Goal: Task Accomplishment & Management: Manage account settings

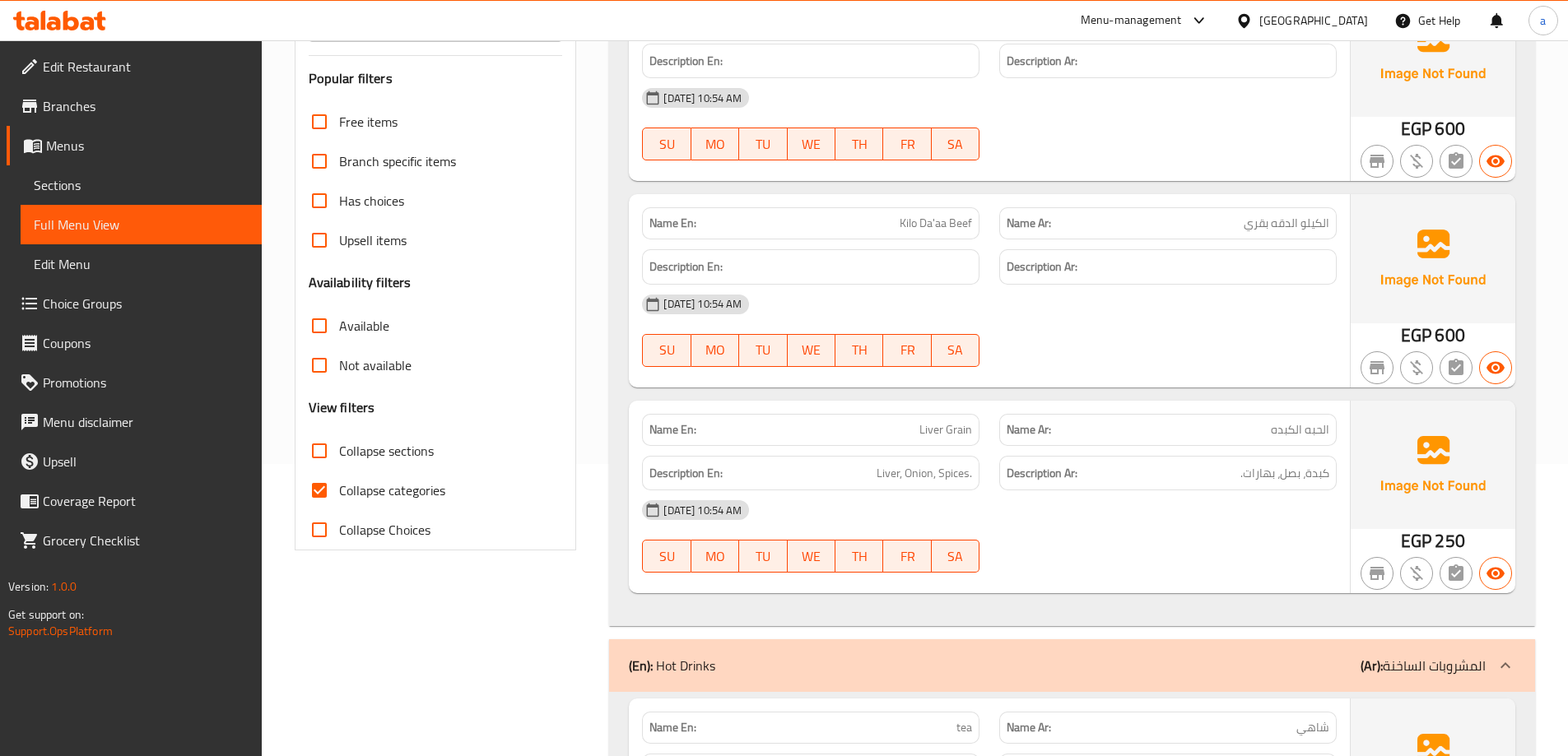
scroll to position [411, 0]
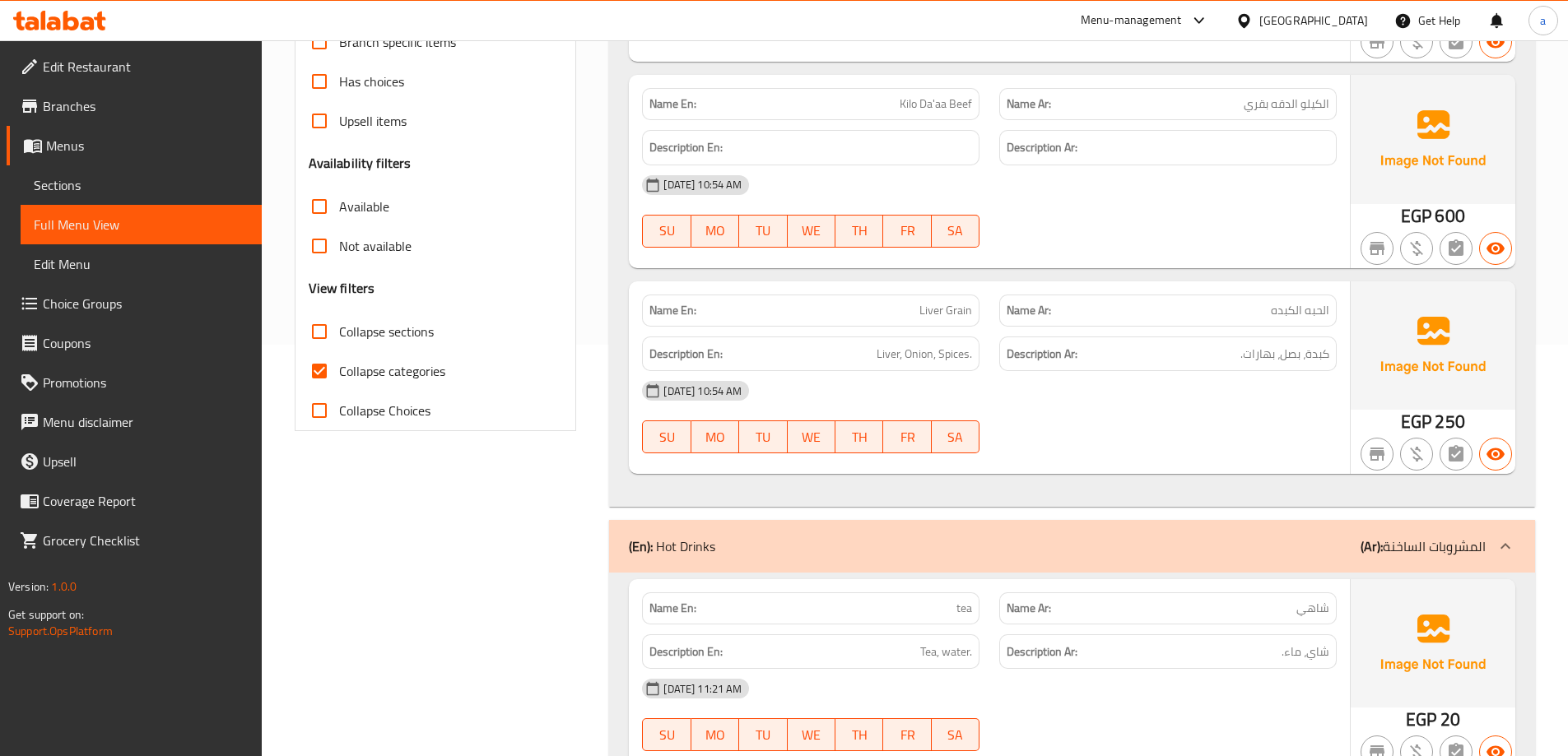
click at [388, 368] on span "Collapse categories" at bounding box center [392, 371] width 106 height 19
click at [339, 368] on input "Collapse categories" at bounding box center [319, 371] width 40 height 40
checkbox input "false"
click at [335, 333] on input "Collapse sections" at bounding box center [319, 331] width 40 height 40
checkbox input "true"
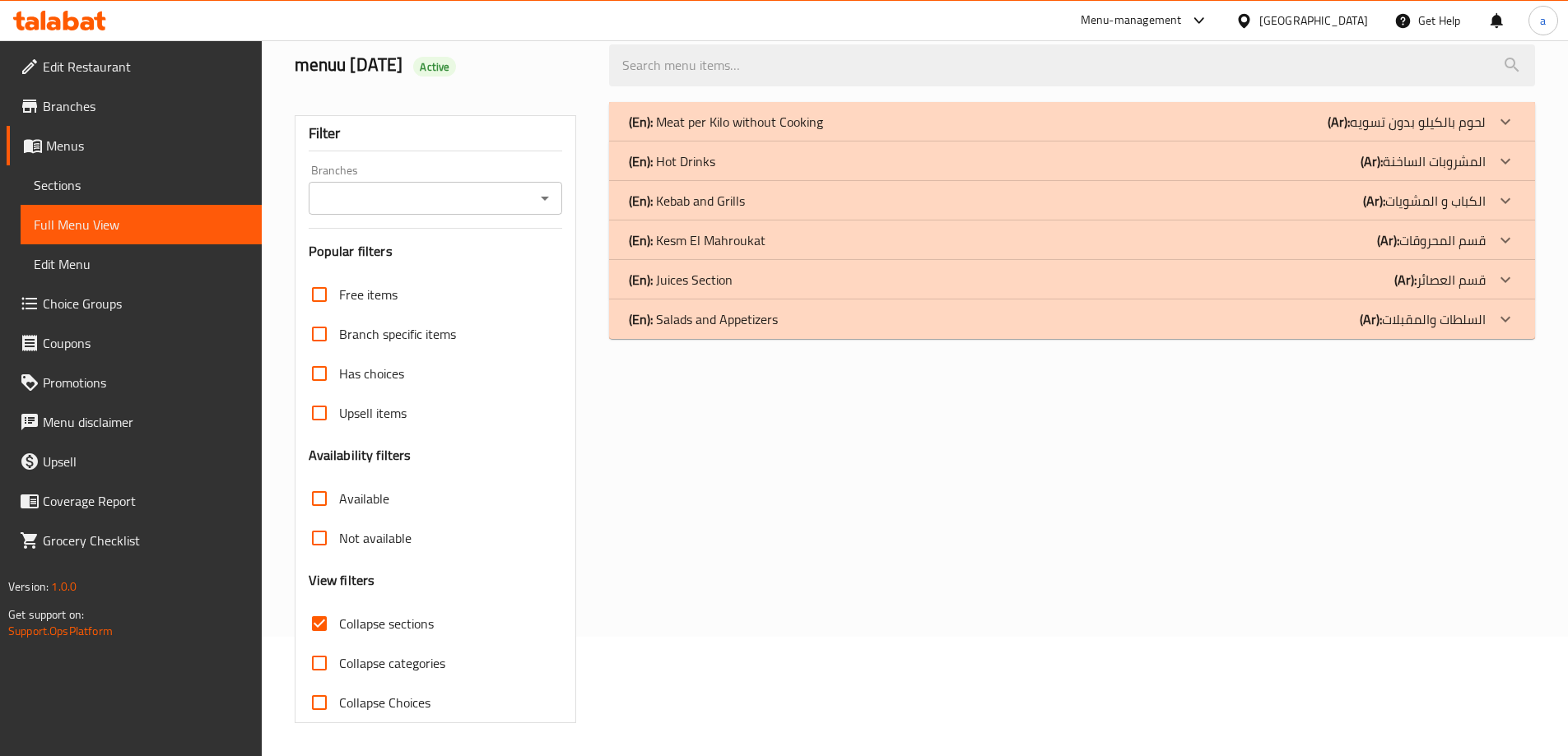
scroll to position [119, 0]
click at [1512, 122] on icon at bounding box center [1505, 122] width 19 height 19
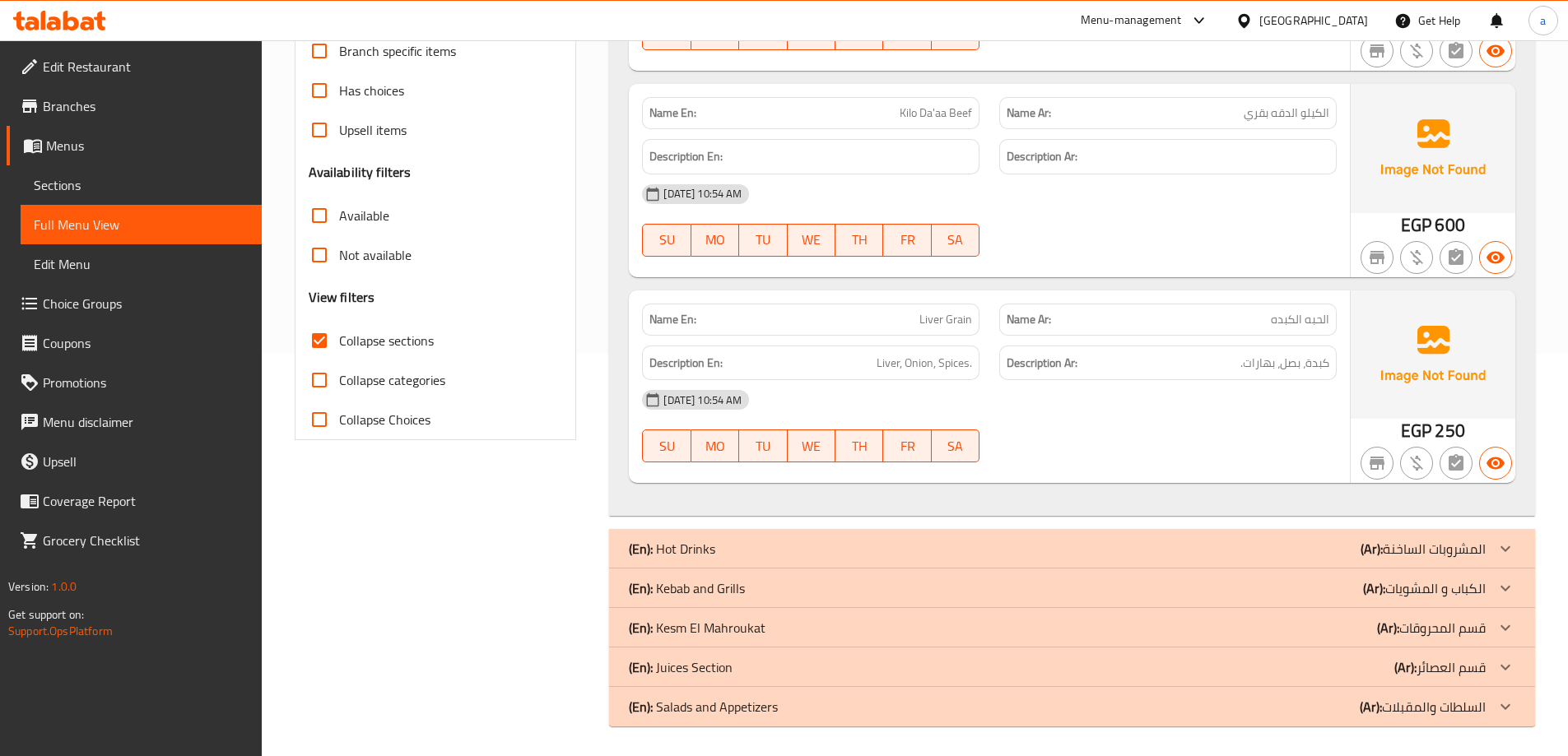
scroll to position [405, 0]
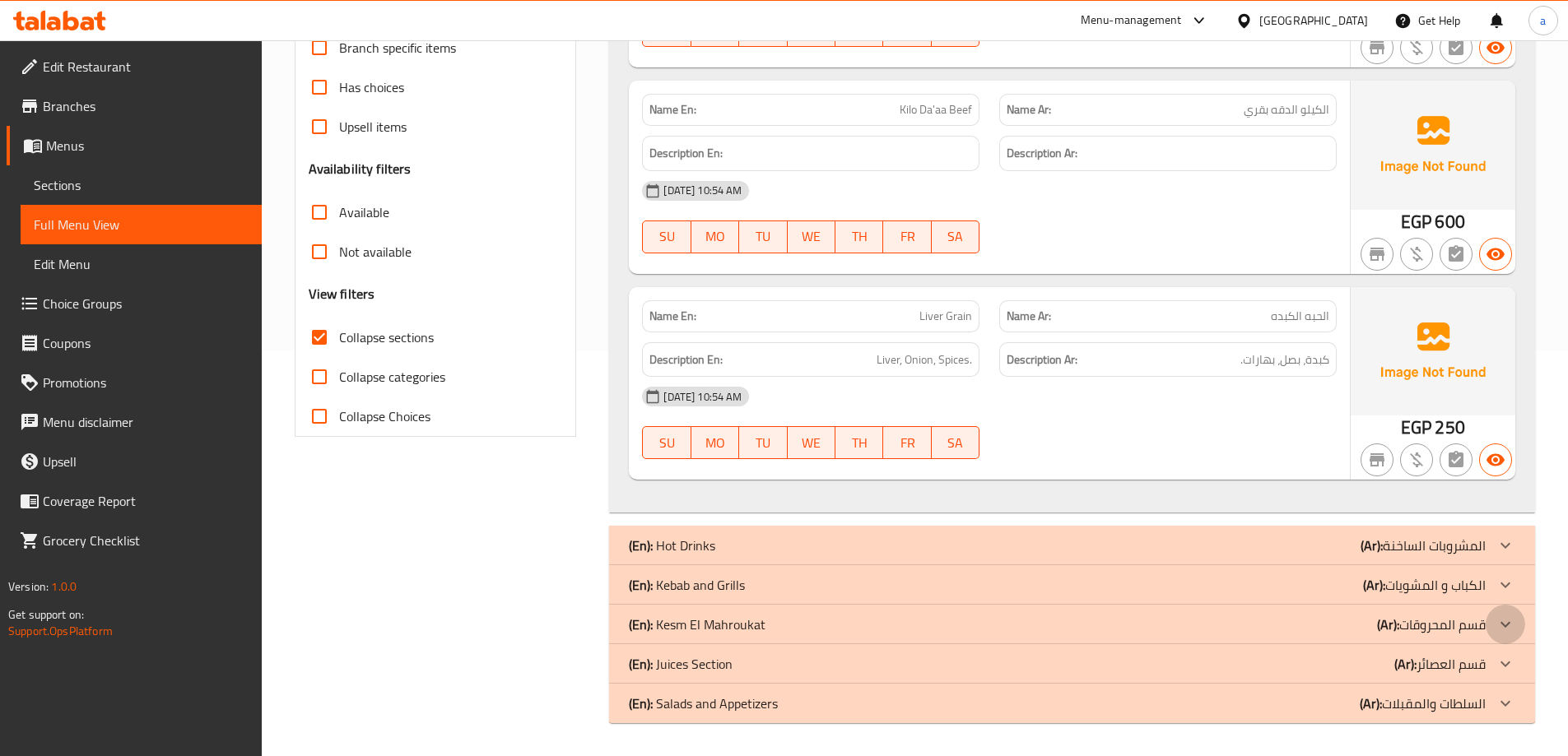
click at [1506, 620] on icon at bounding box center [1505, 624] width 19 height 19
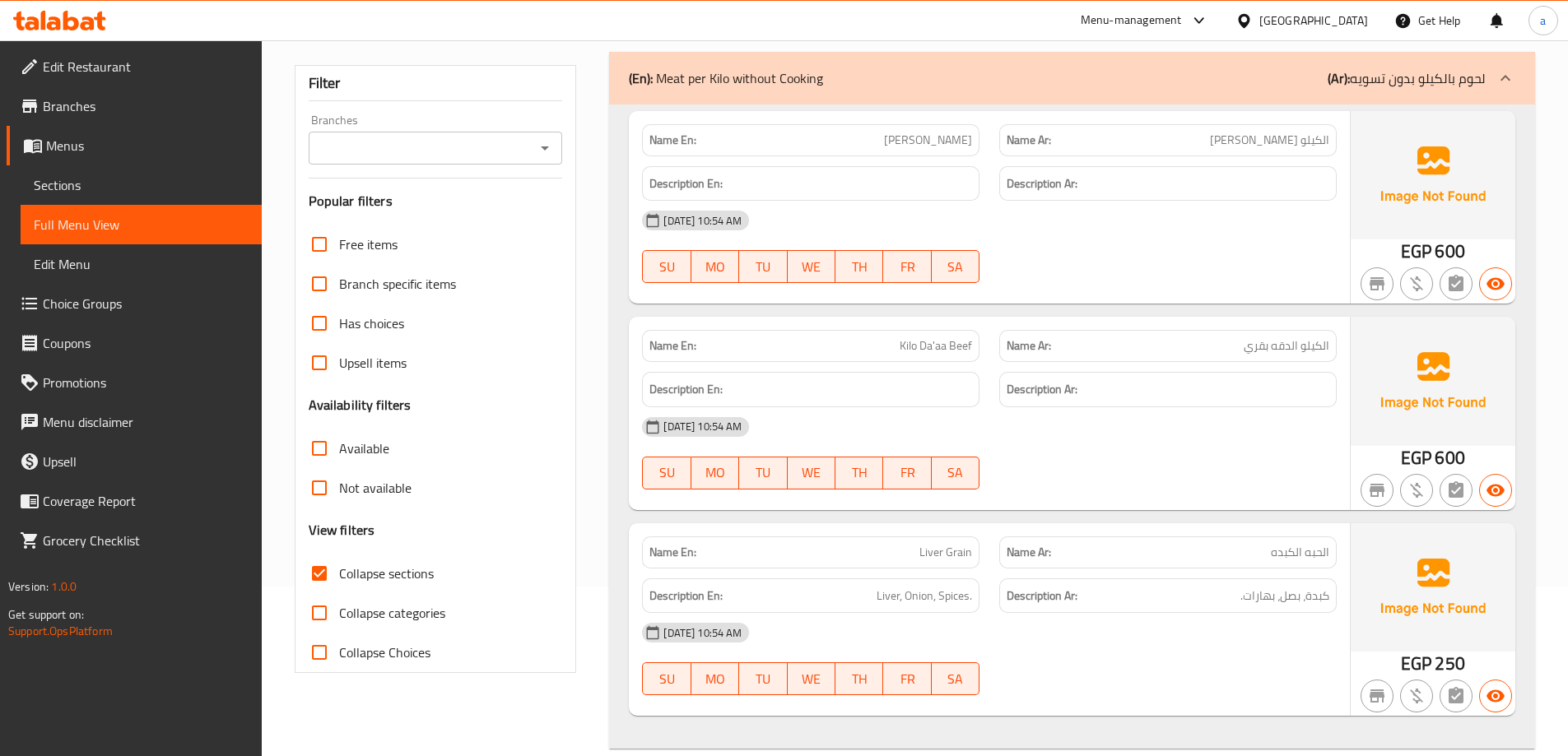
scroll to position [0, 0]
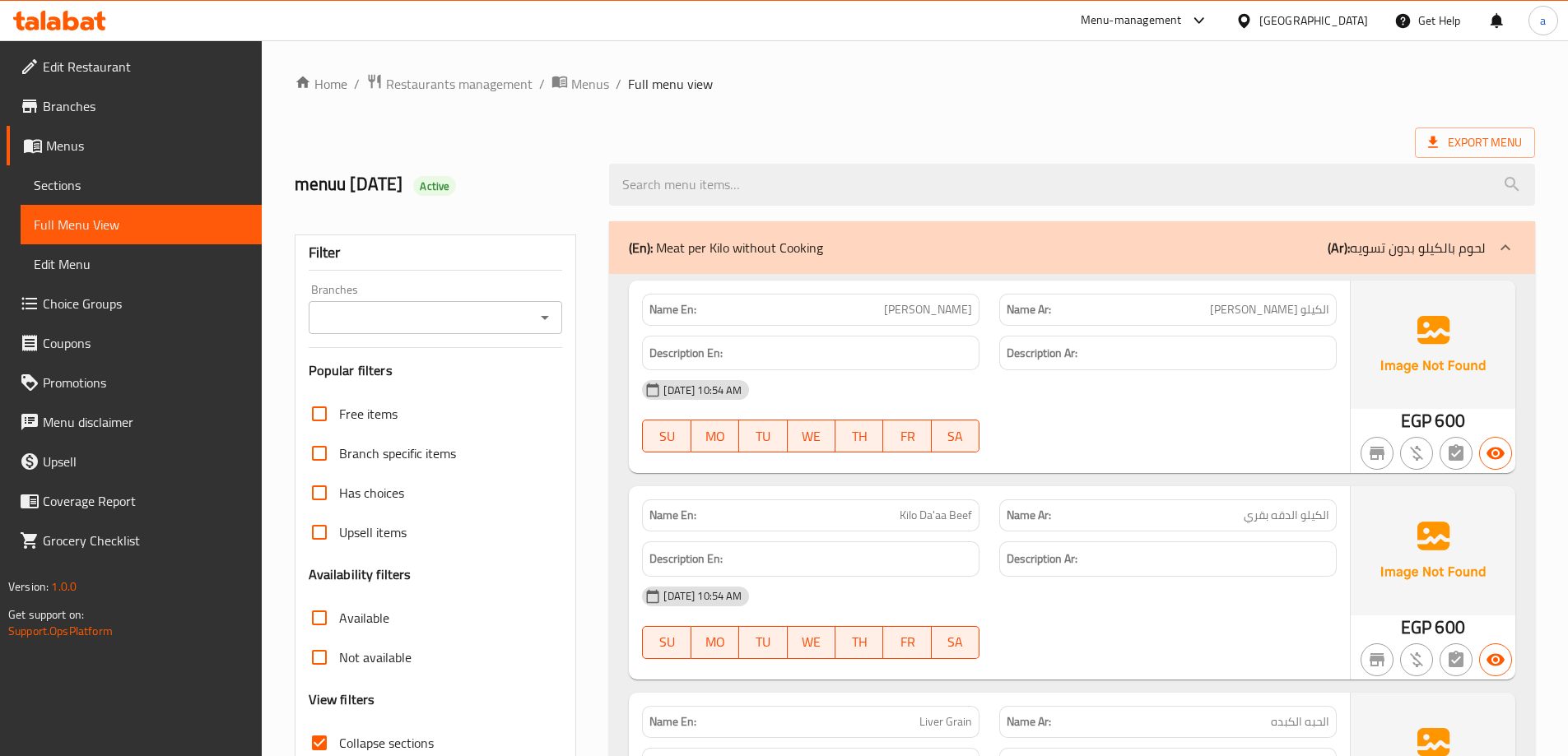
click at [609, 313] on div "Name En: Kilo Mutton Name Ar: الكيلو الغنمي Description En: Description Ar: 28-…" at bounding box center [1072, 596] width 926 height 645
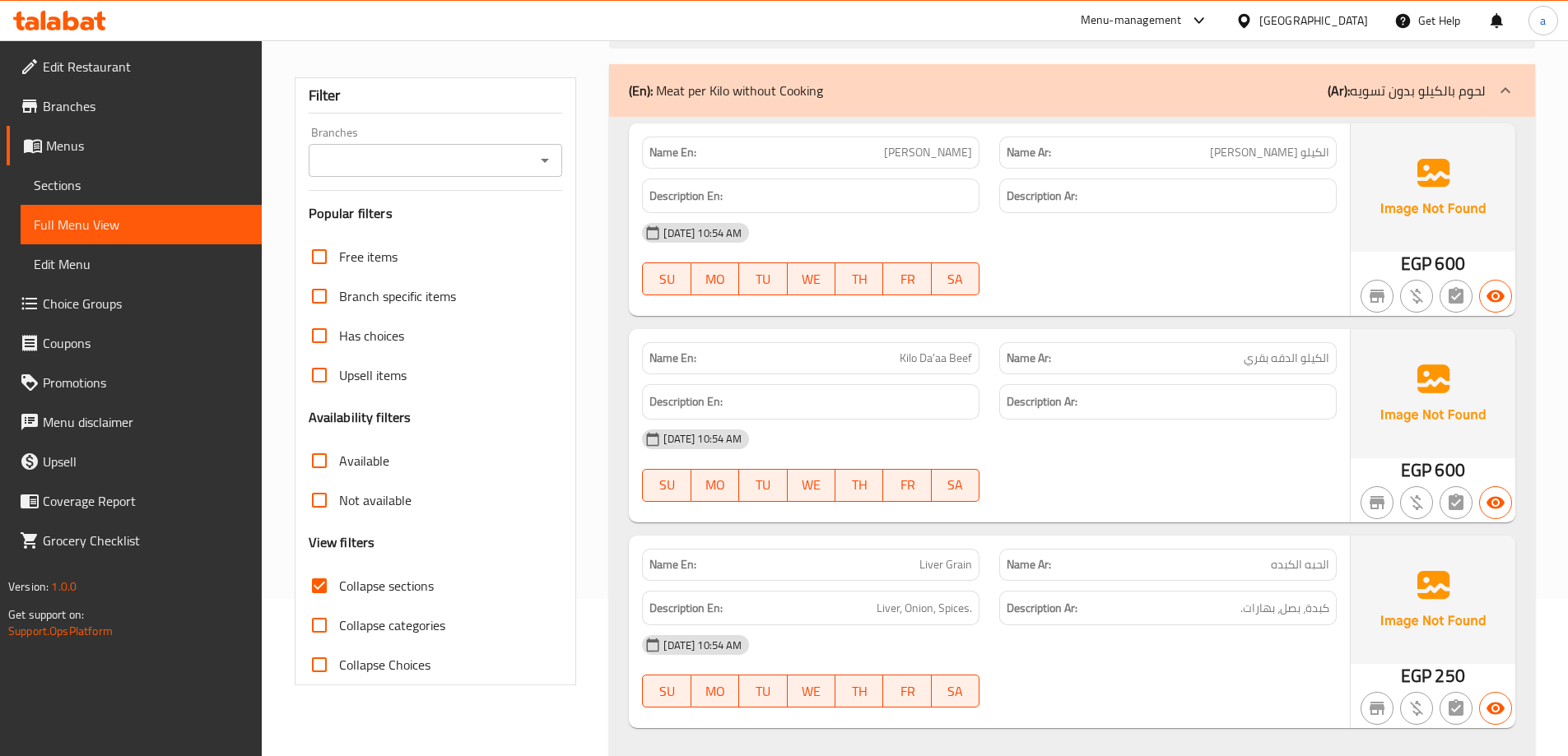
scroll to position [123, 0]
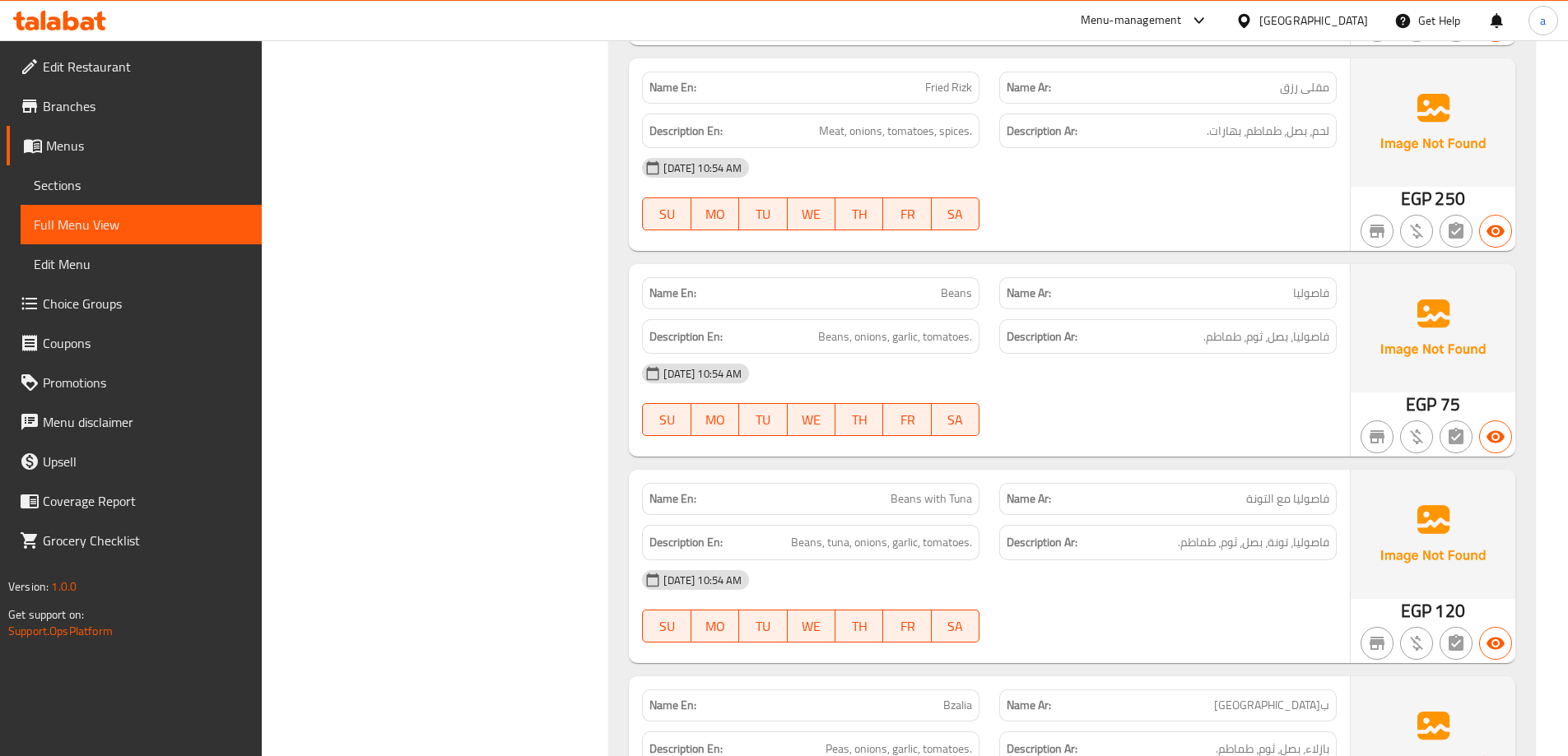
scroll to position [2634, 0]
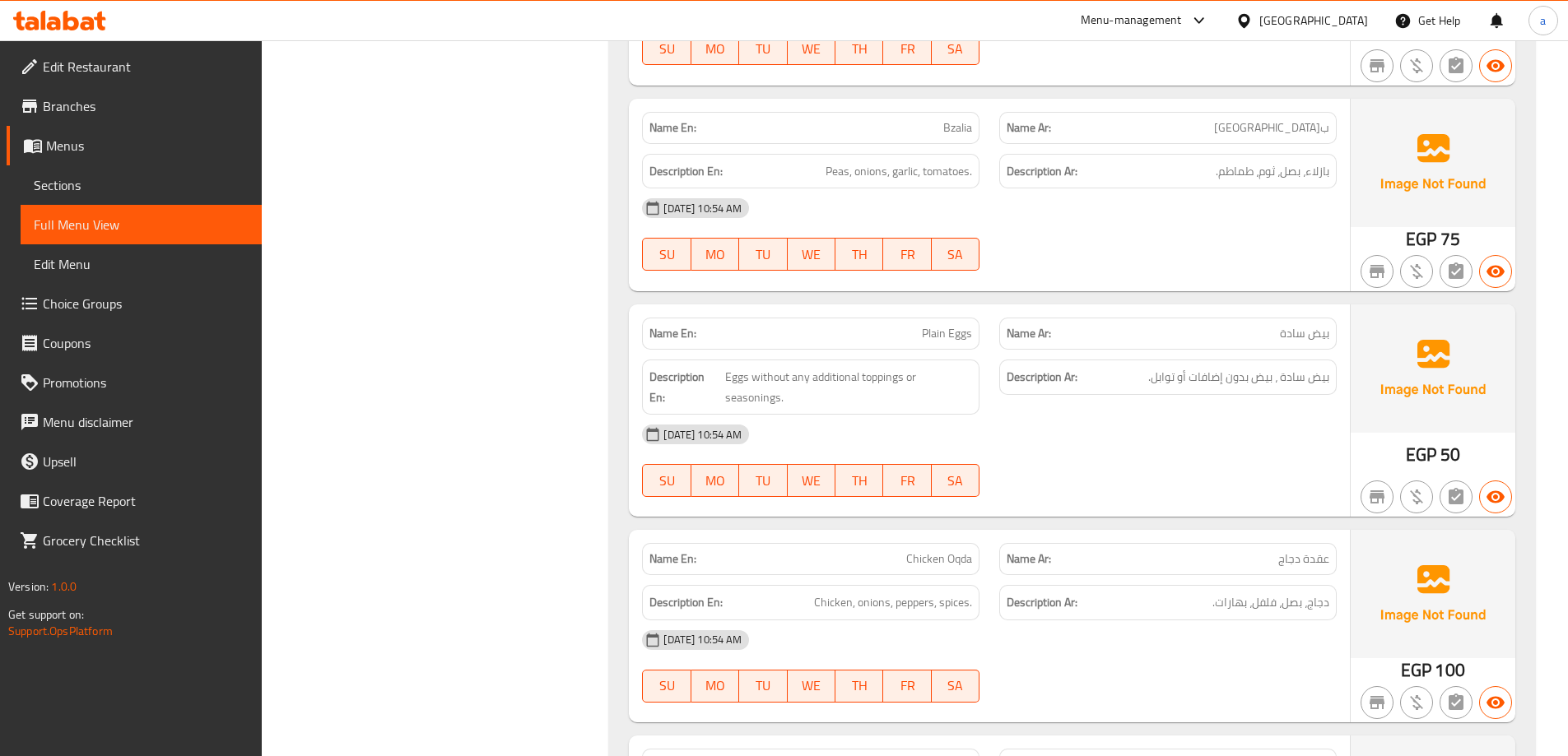
scroll to position [3292, 0]
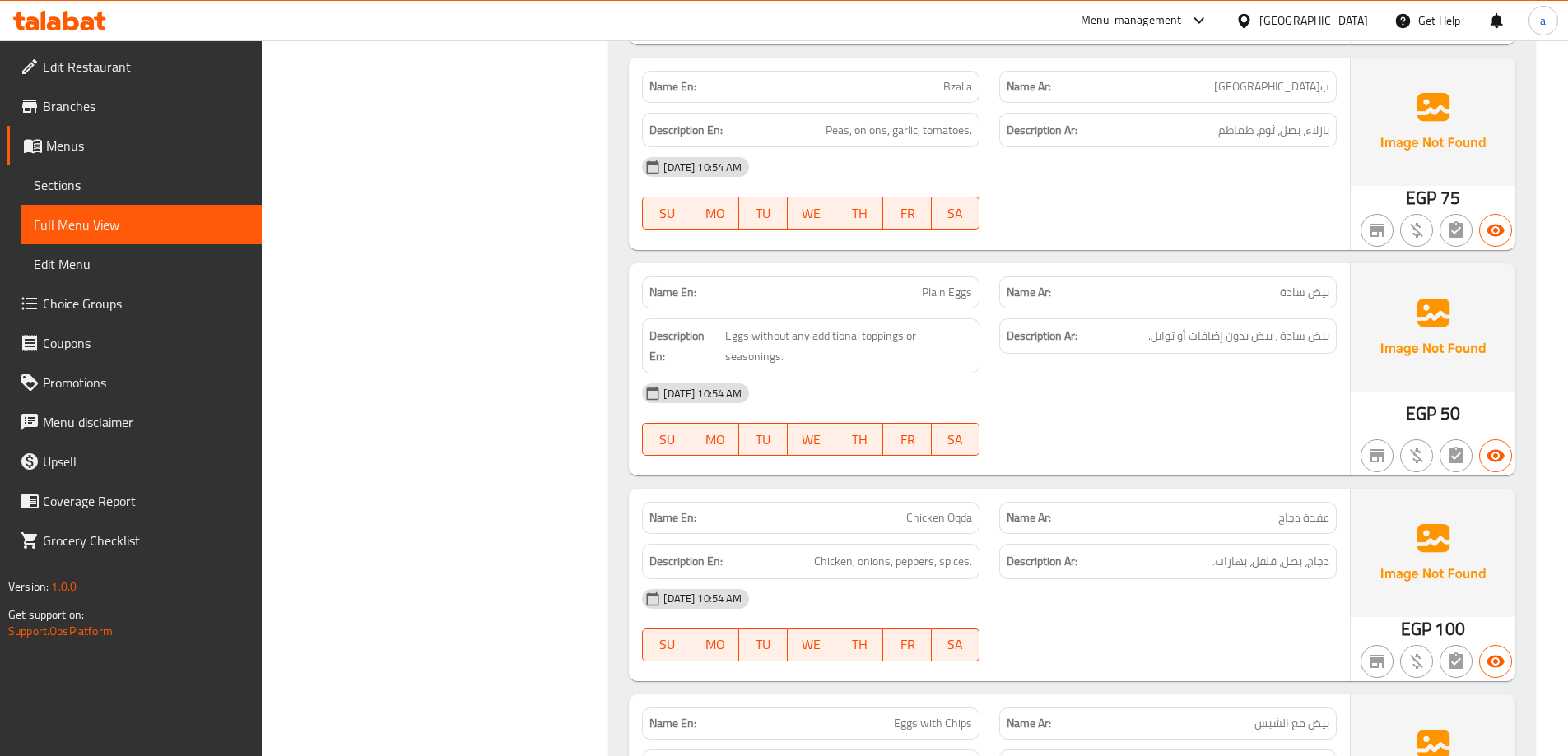
click at [956, 81] on span "Bzalia" at bounding box center [958, 87] width 29 height 17
copy span "Bzalia"
click at [604, 211] on div "(En): Meat per Kilo without Cooking (Ar): لحوم بالكيلو بدون تسويه Name En: Kilo…" at bounding box center [1071, 445] width 945 height 7052
click at [1317, 134] on span "بازلاء، بصل، ثوم، طماطم." at bounding box center [1272, 130] width 113 height 20
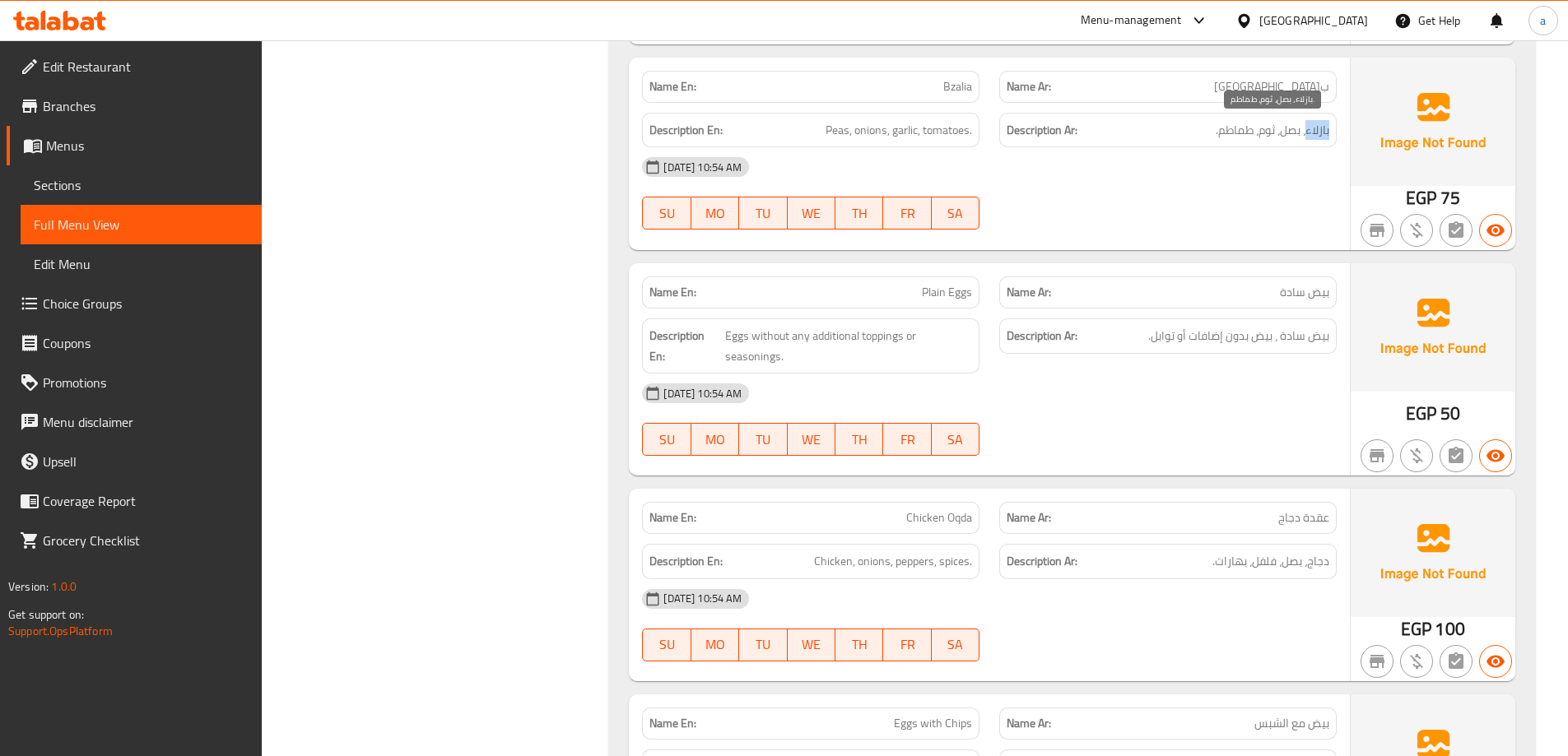
click at [1317, 134] on span "بازلاء، بصل، ثوم، طماطم." at bounding box center [1272, 130] width 113 height 20
copy span "بازلاء"
click at [596, 327] on div "Filter Branches Branches Popular filters Free items Branch specific items Has c…" at bounding box center [442, 445] width 315 height 7052
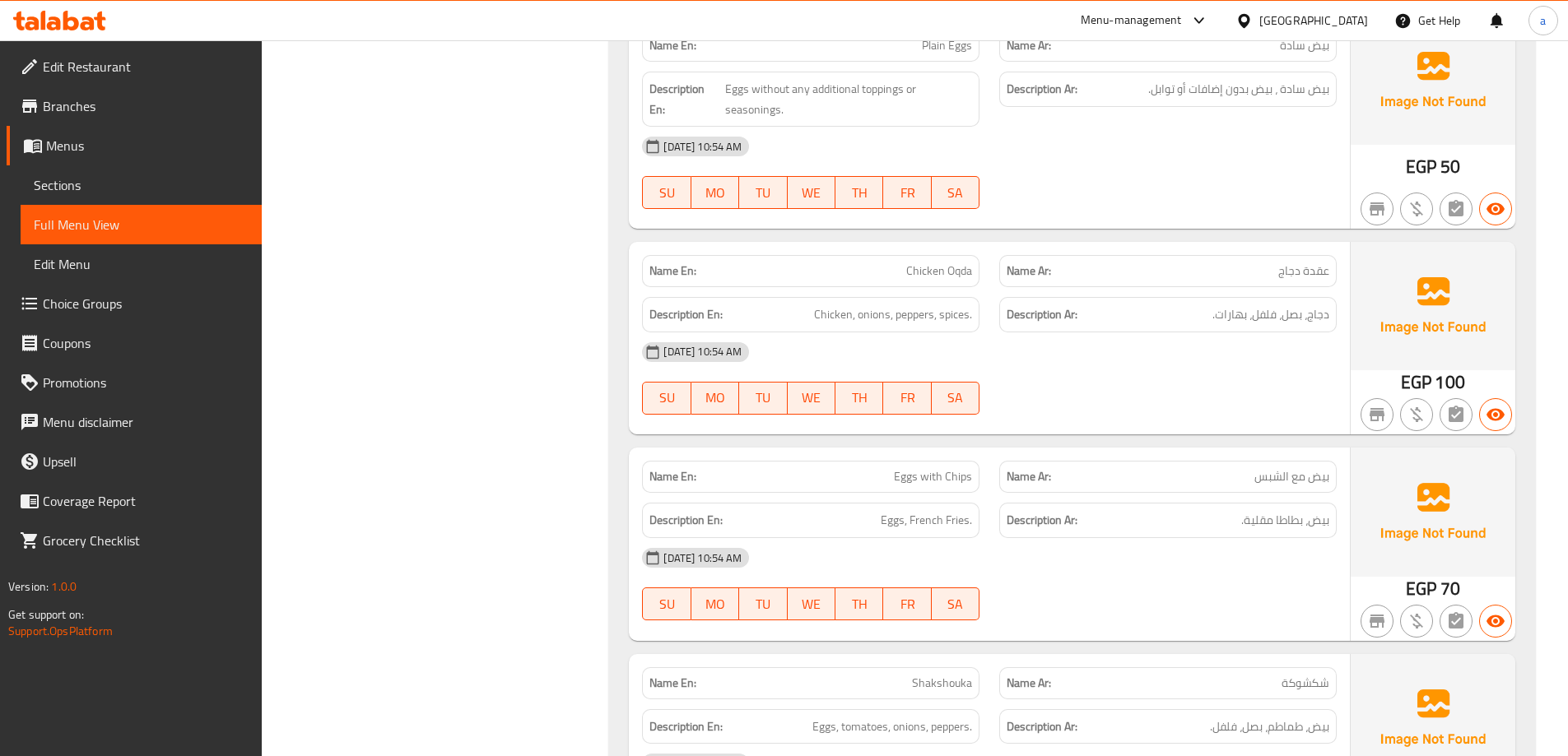
scroll to position [3456, 0]
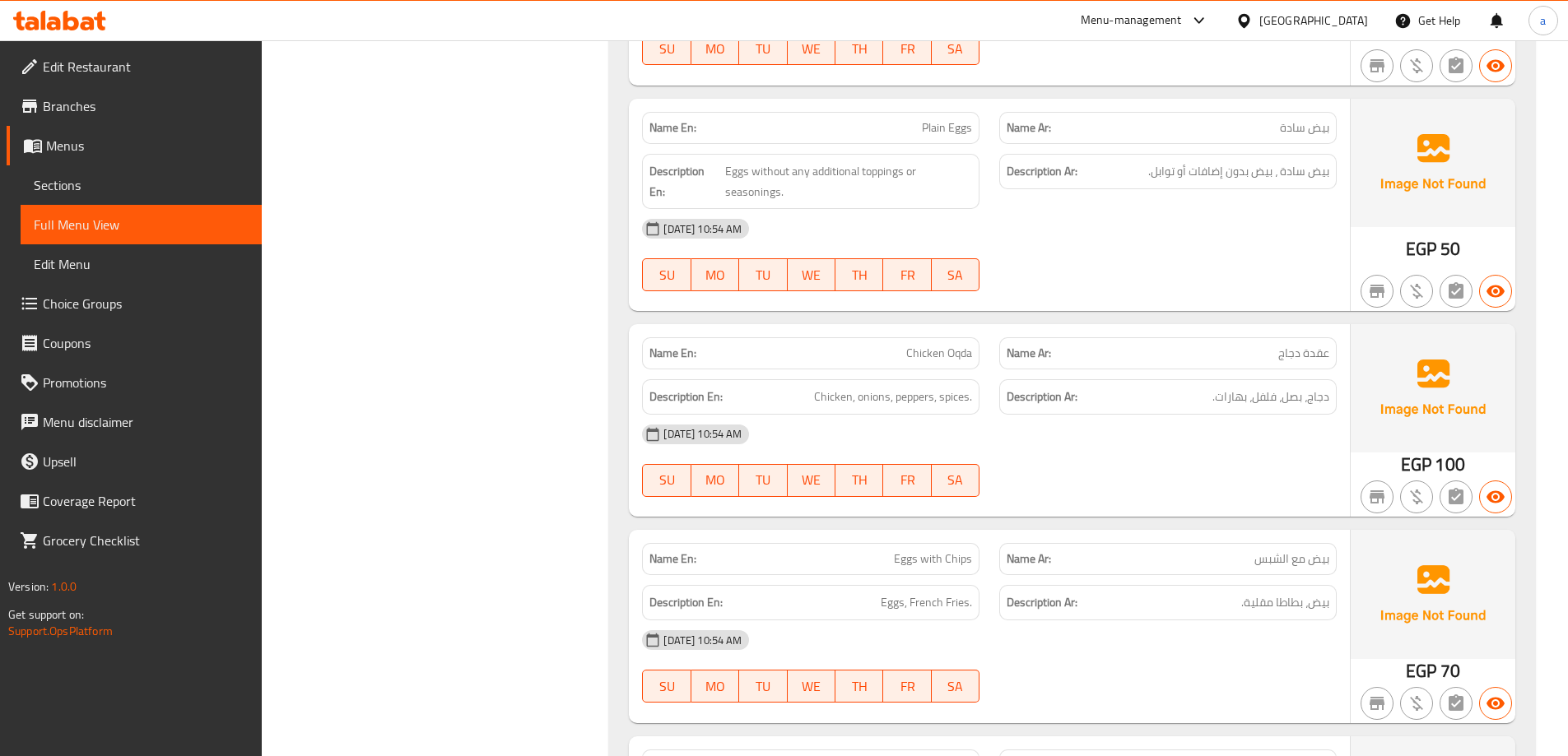
click at [625, 314] on div "Name En: Nafrr Mutton Liver Name Ar: نفر كبدة غنمي Description En: Liver, Onion…" at bounding box center [1072, 662] width 926 height 6085
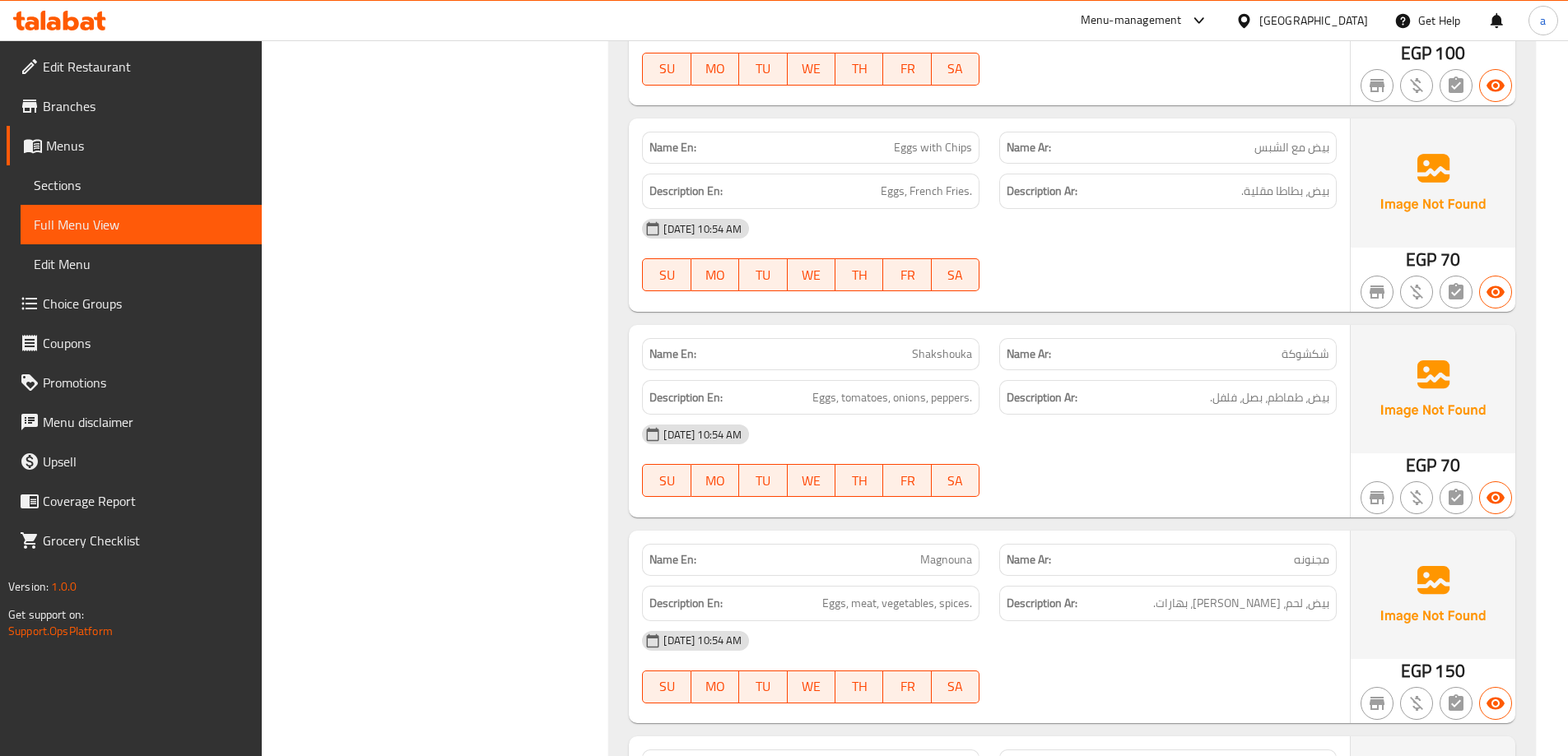
scroll to position [3951, 0]
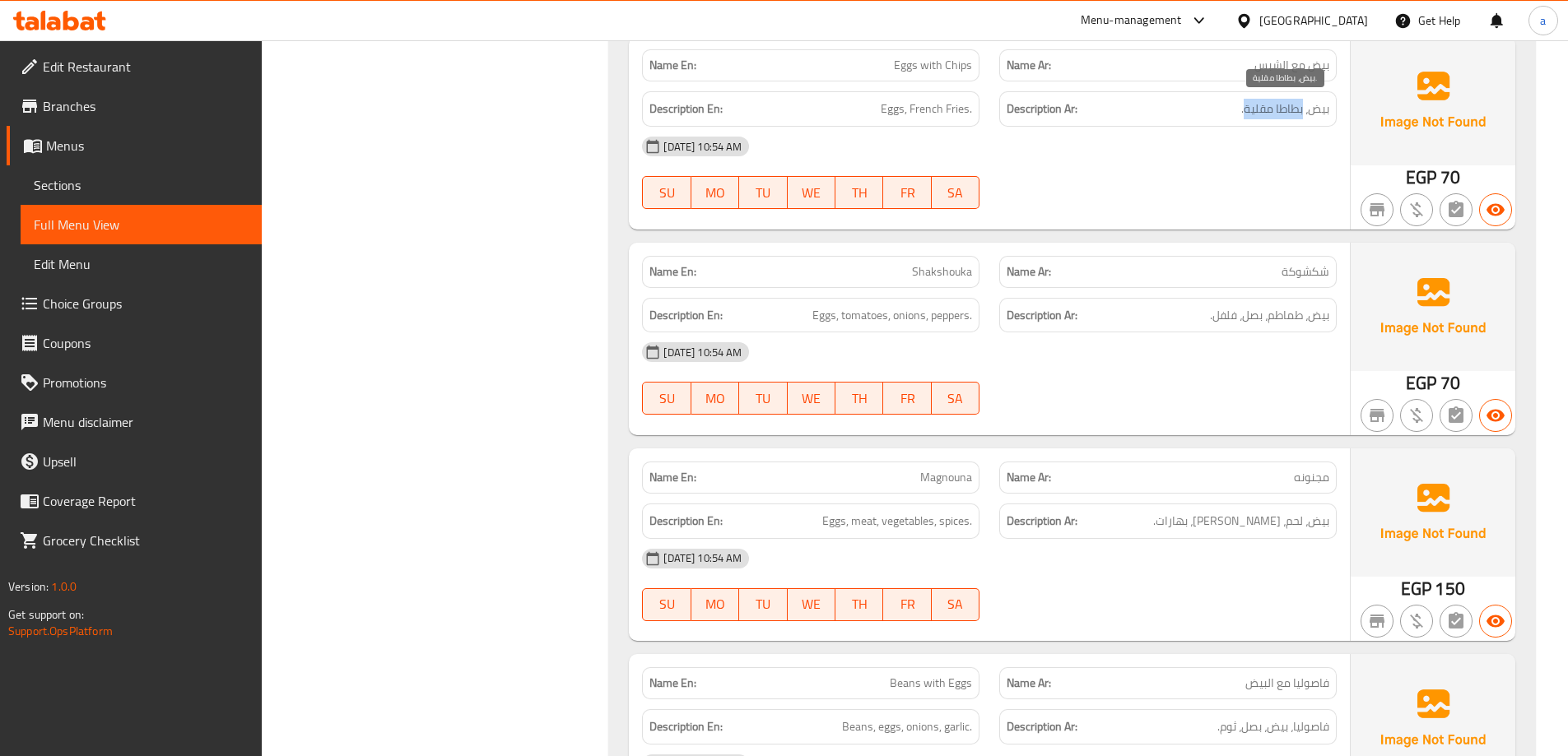
drag, startPoint x: 1301, startPoint y: 107, endPoint x: 1246, endPoint y: 108, distance: 55.0
click at [1244, 106] on span "بيض، بطاطا مقلية." at bounding box center [1285, 109] width 88 height 20
copy span "بطاطا مقلية"
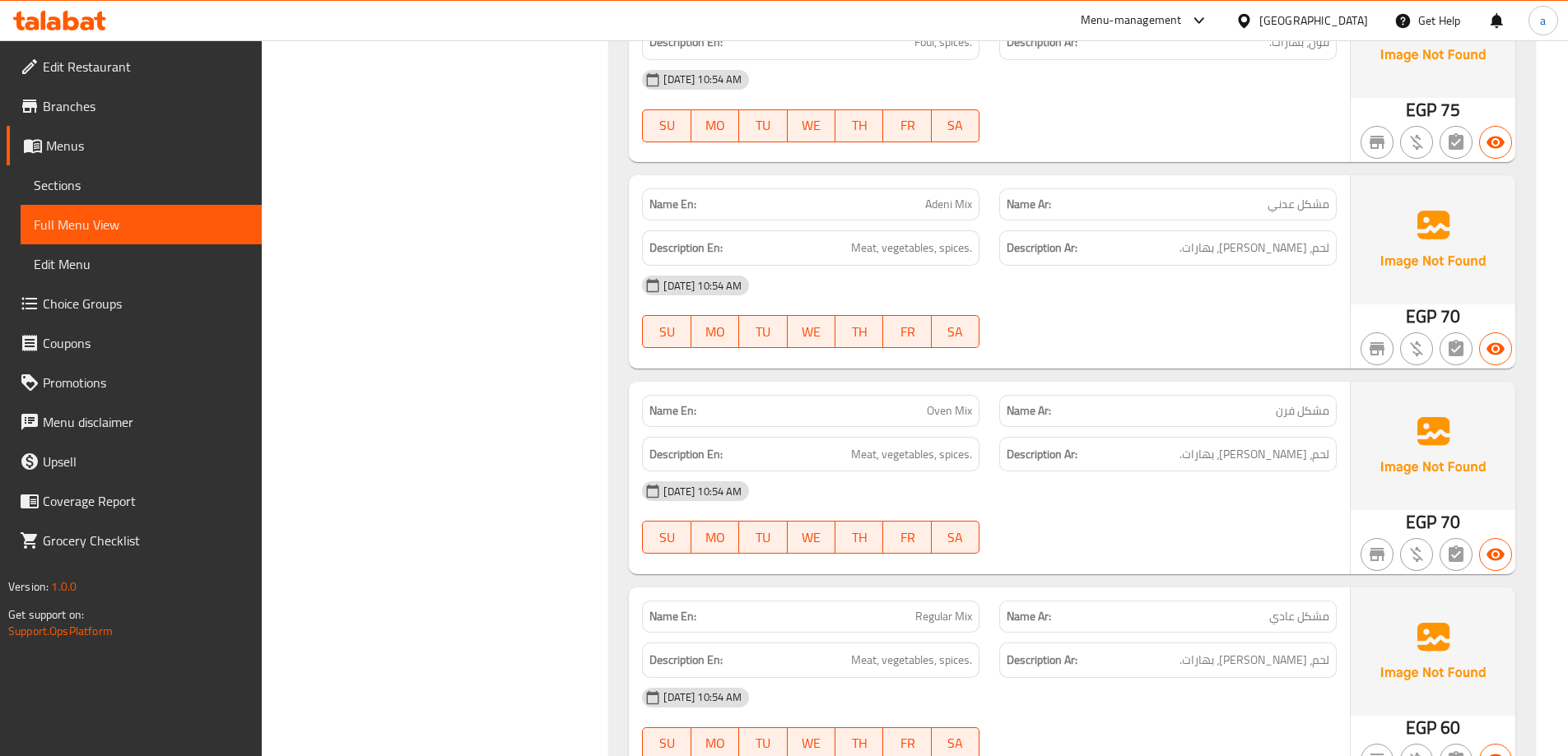
scroll to position [5761, 0]
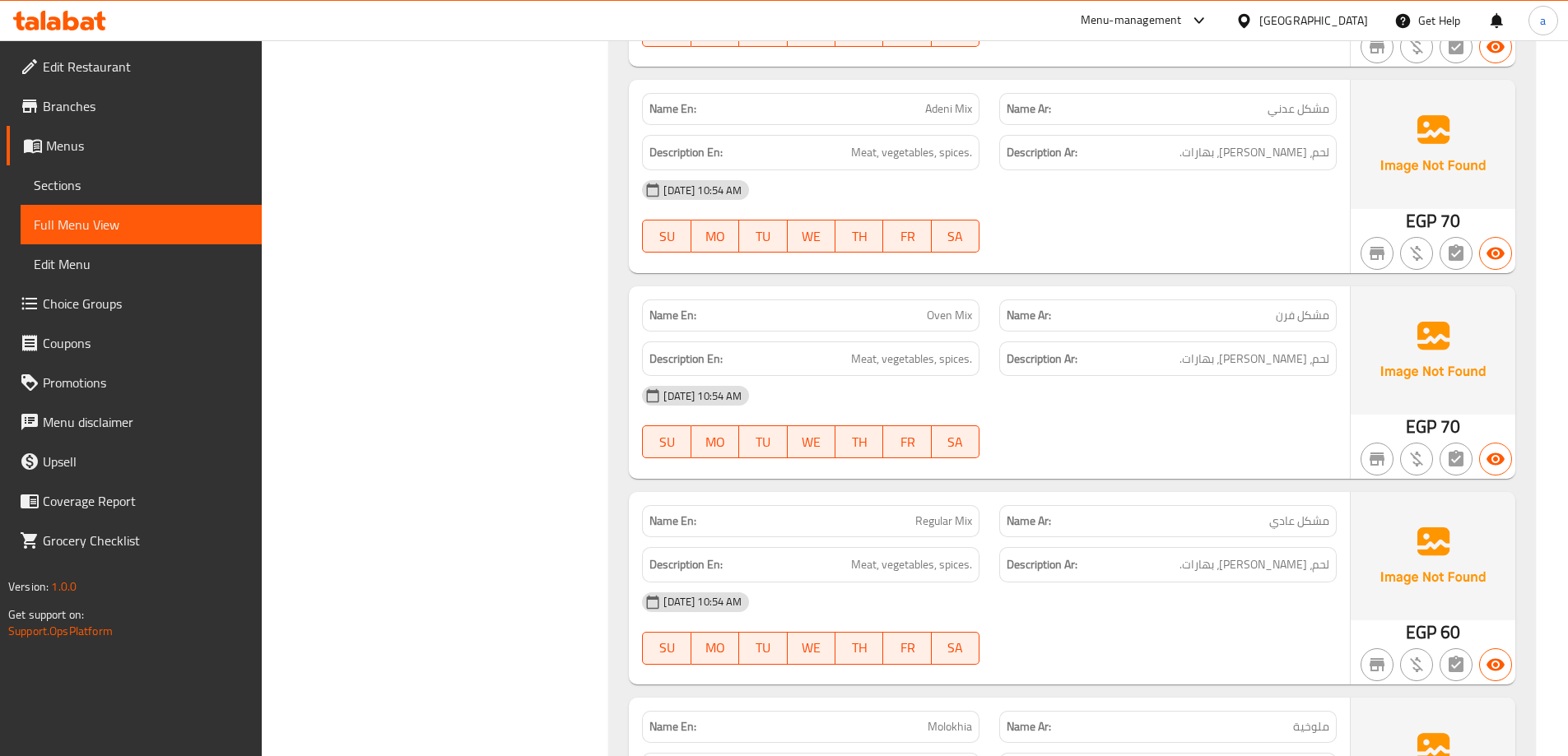
click at [947, 113] on span "Adeni Mix" at bounding box center [949, 109] width 47 height 17
click at [946, 109] on span "Adeni Mix" at bounding box center [949, 109] width 47 height 17
copy span "Adeni"
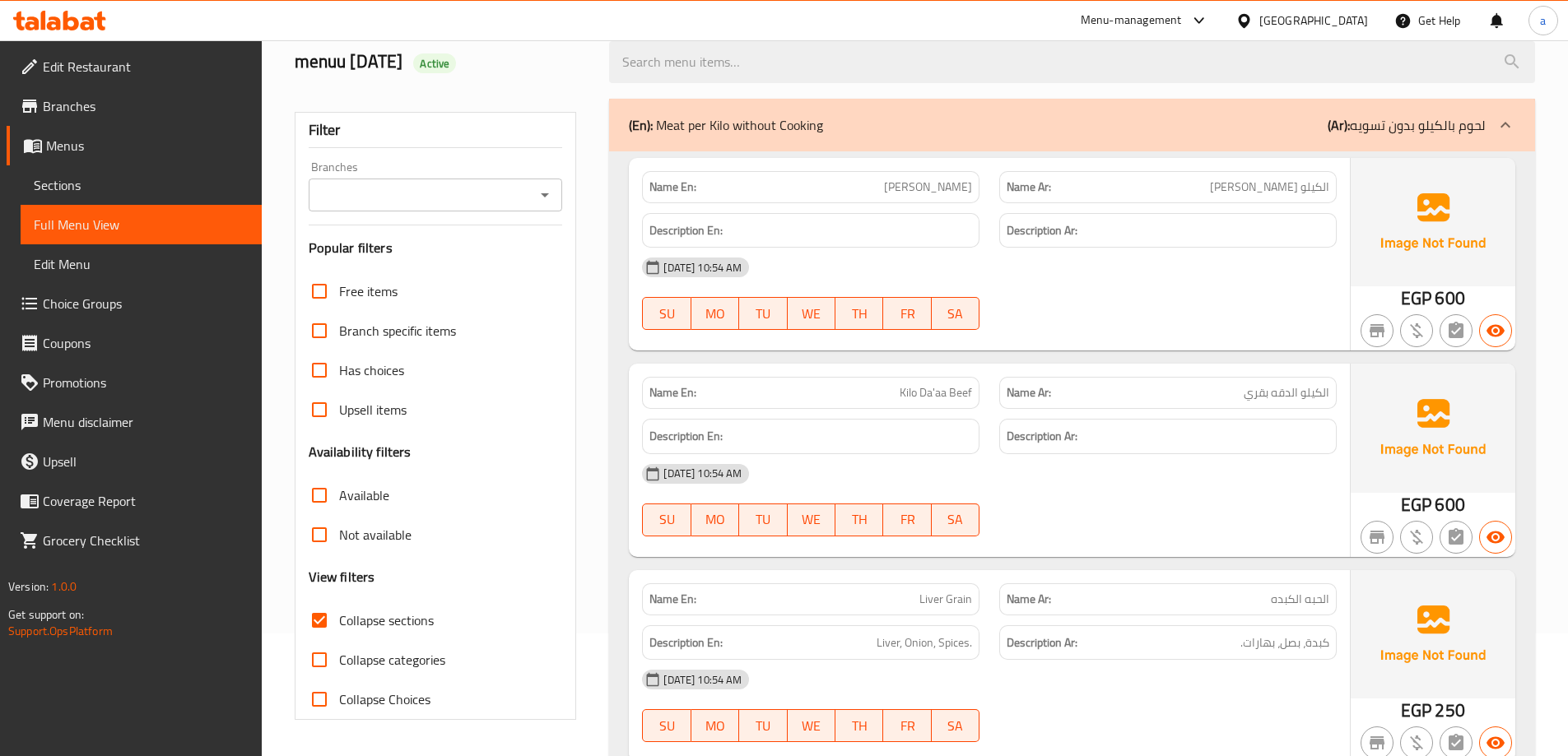
scroll to position [0, 0]
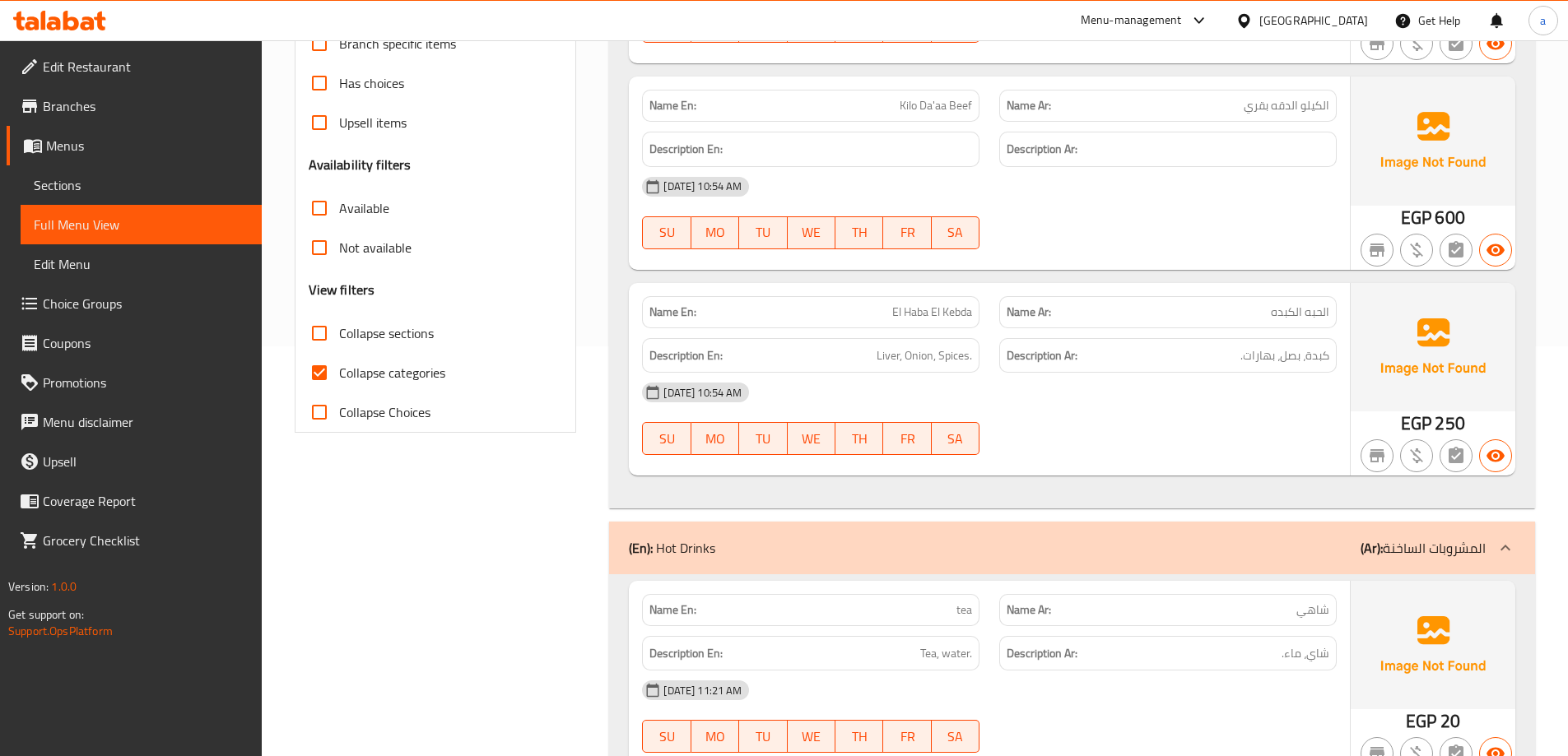
scroll to position [329, 0]
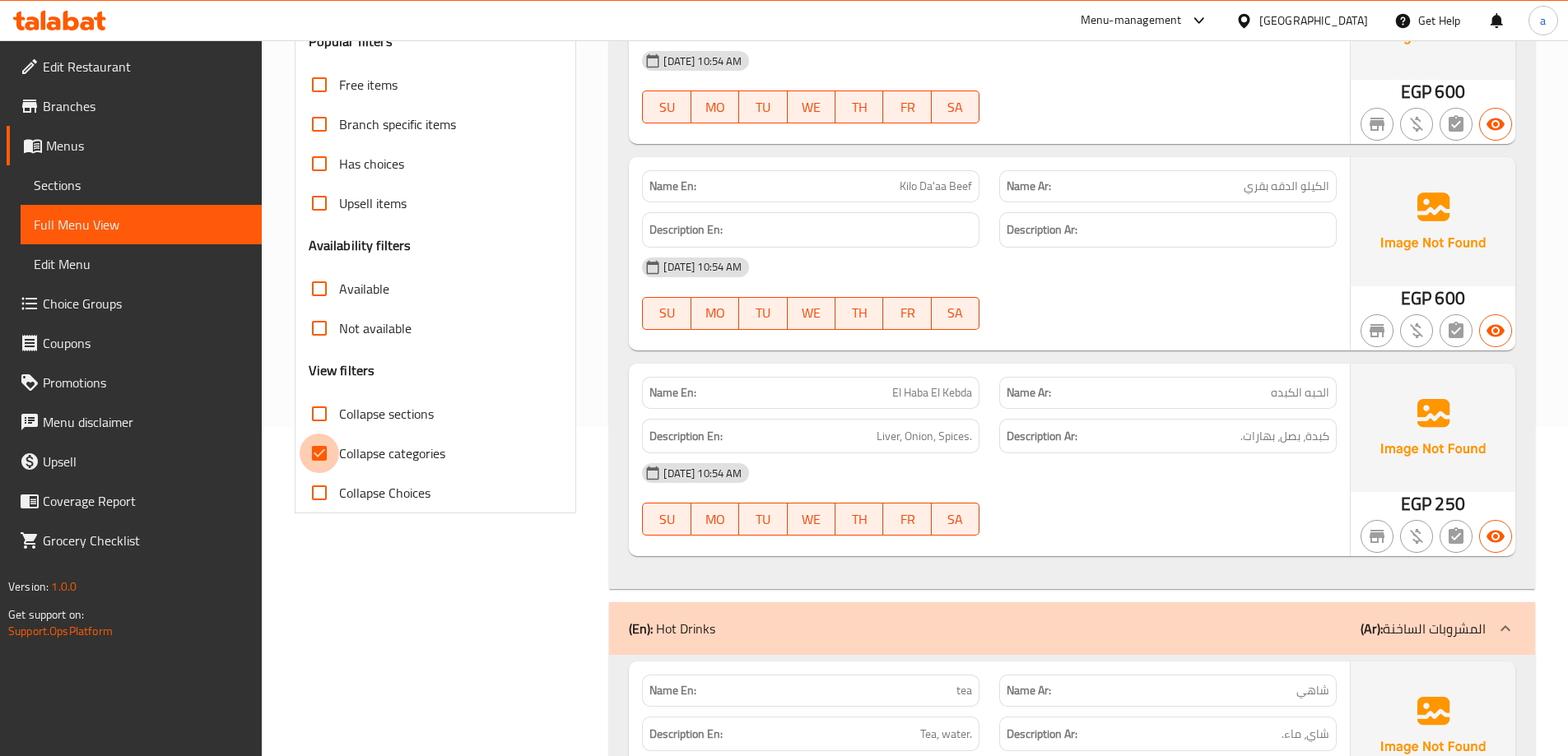
click at [323, 447] on input "Collapse categories" at bounding box center [319, 453] width 40 height 40
checkbox input "false"
click at [331, 409] on input "Collapse sections" at bounding box center [319, 414] width 40 height 40
checkbox input "true"
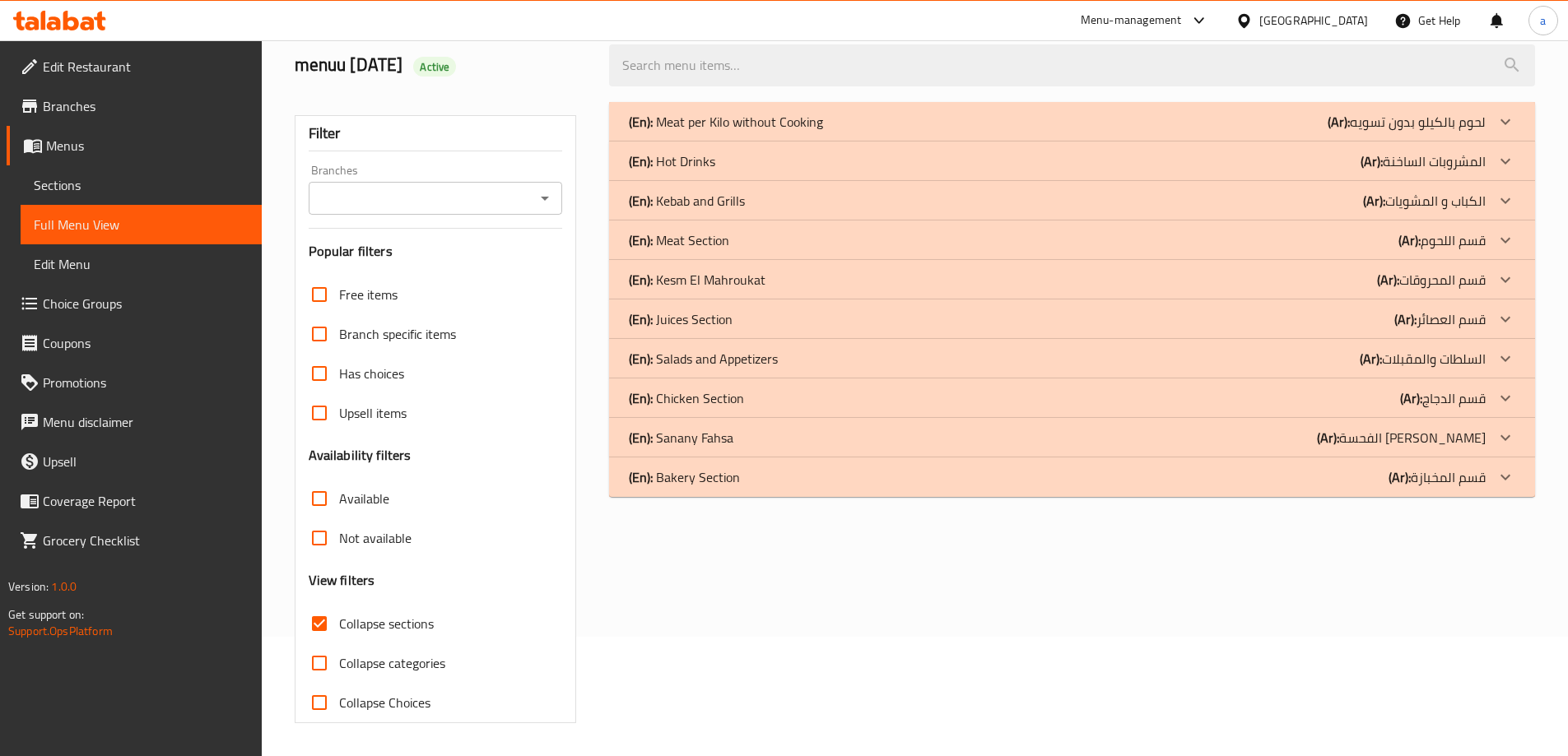
scroll to position [0, 0]
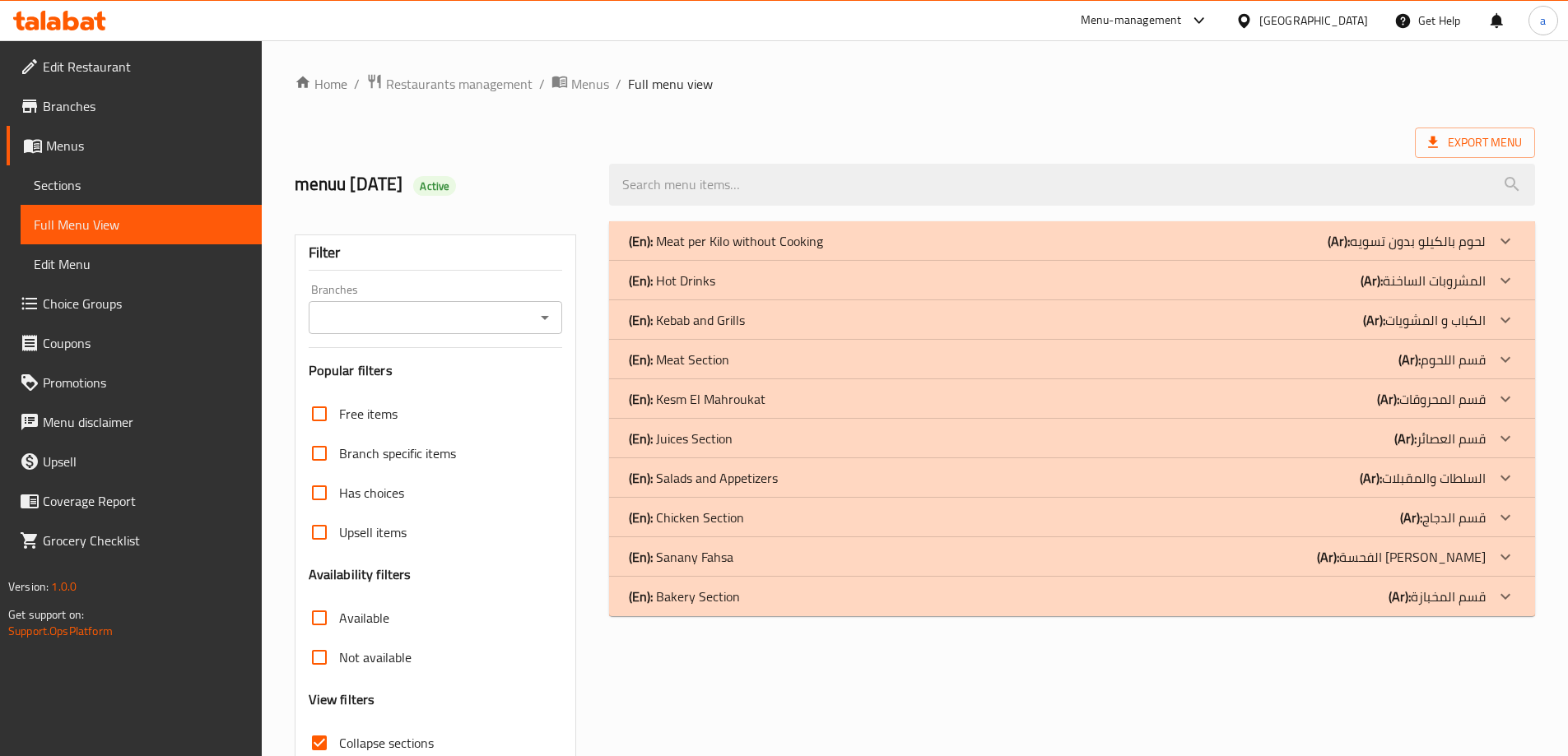
click at [1505, 237] on icon at bounding box center [1505, 241] width 19 height 19
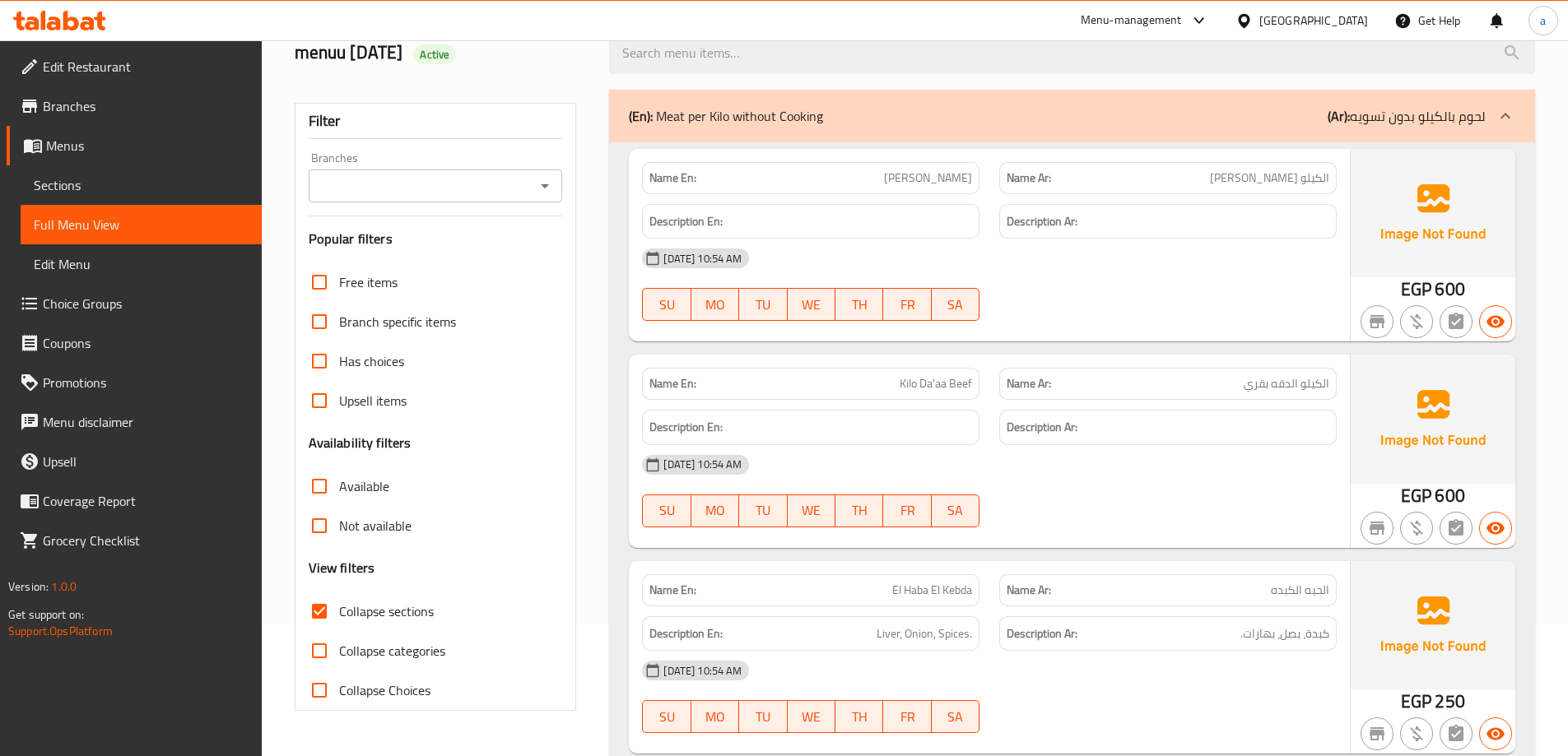
scroll to position [563, 0]
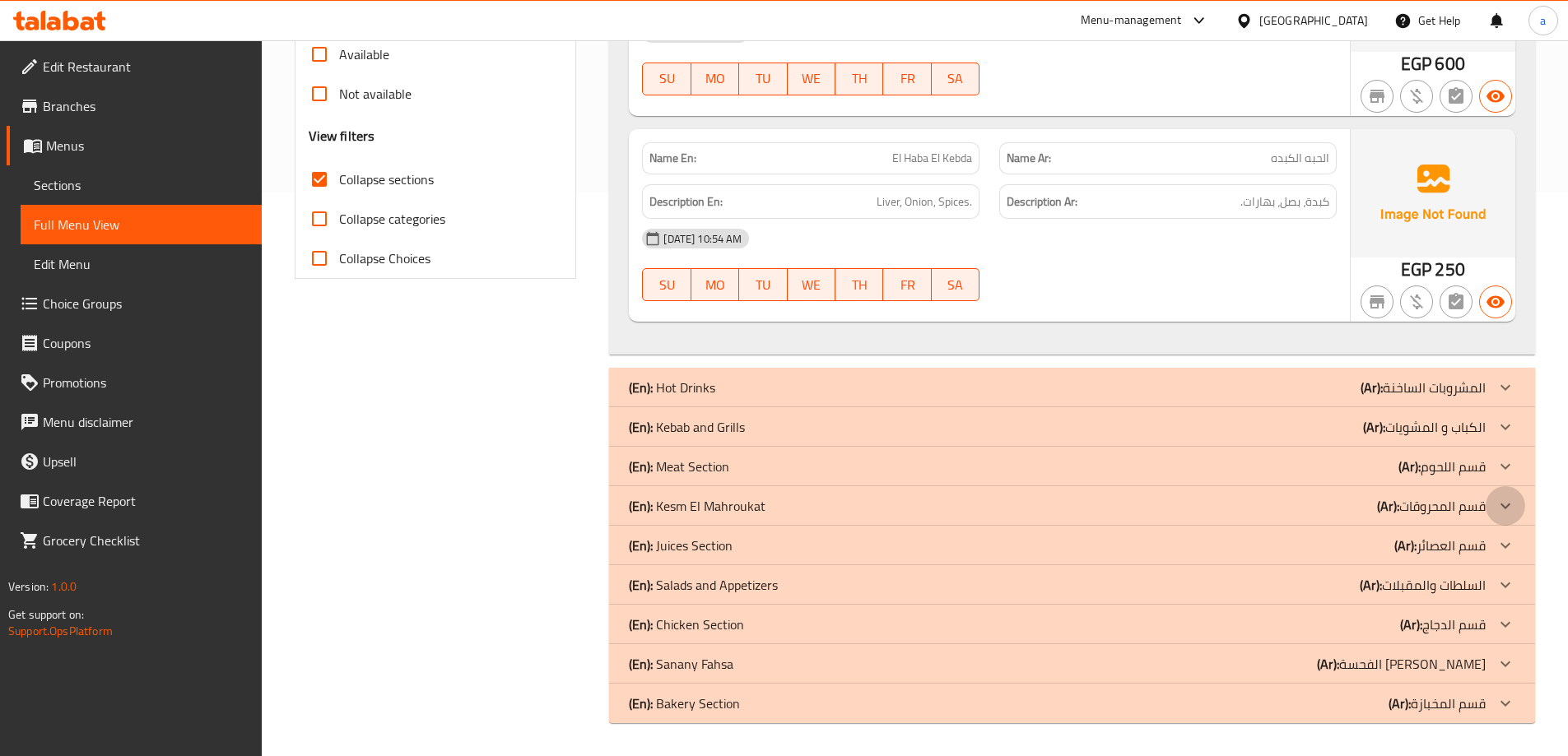
click at [1505, 506] on icon at bounding box center [1505, 506] width 19 height 19
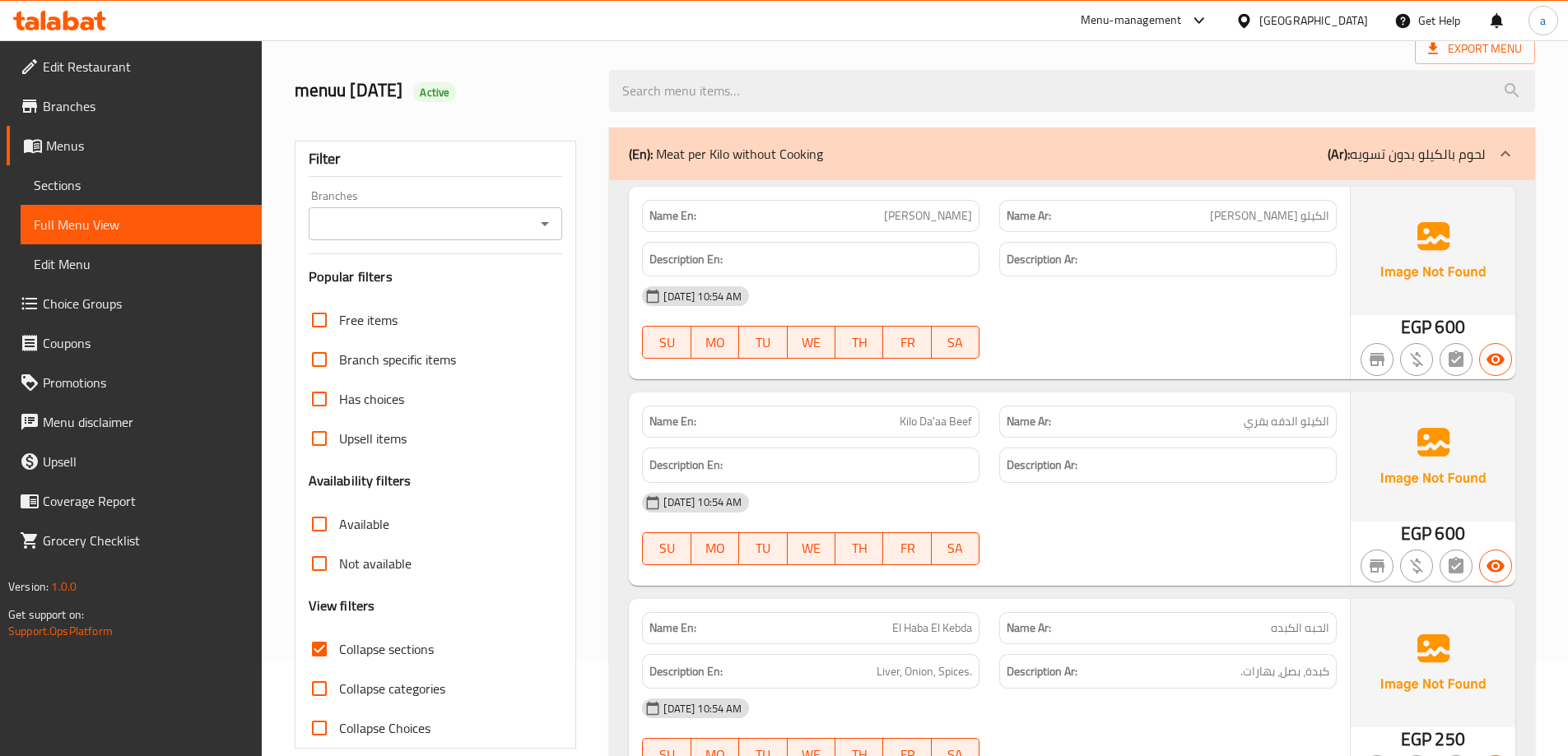
scroll to position [0, 0]
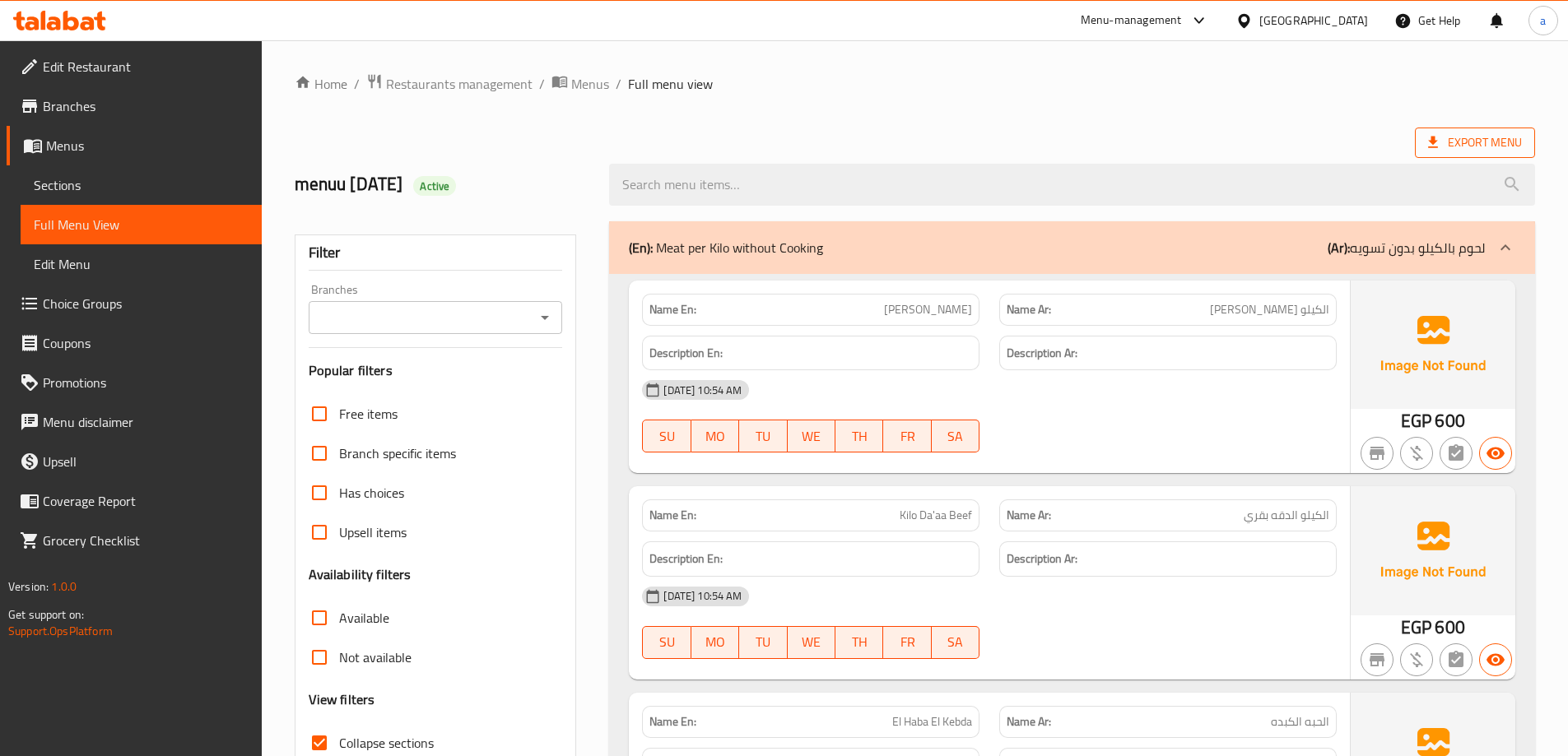
click at [1476, 145] on span "Export Menu" at bounding box center [1474, 143] width 94 height 20
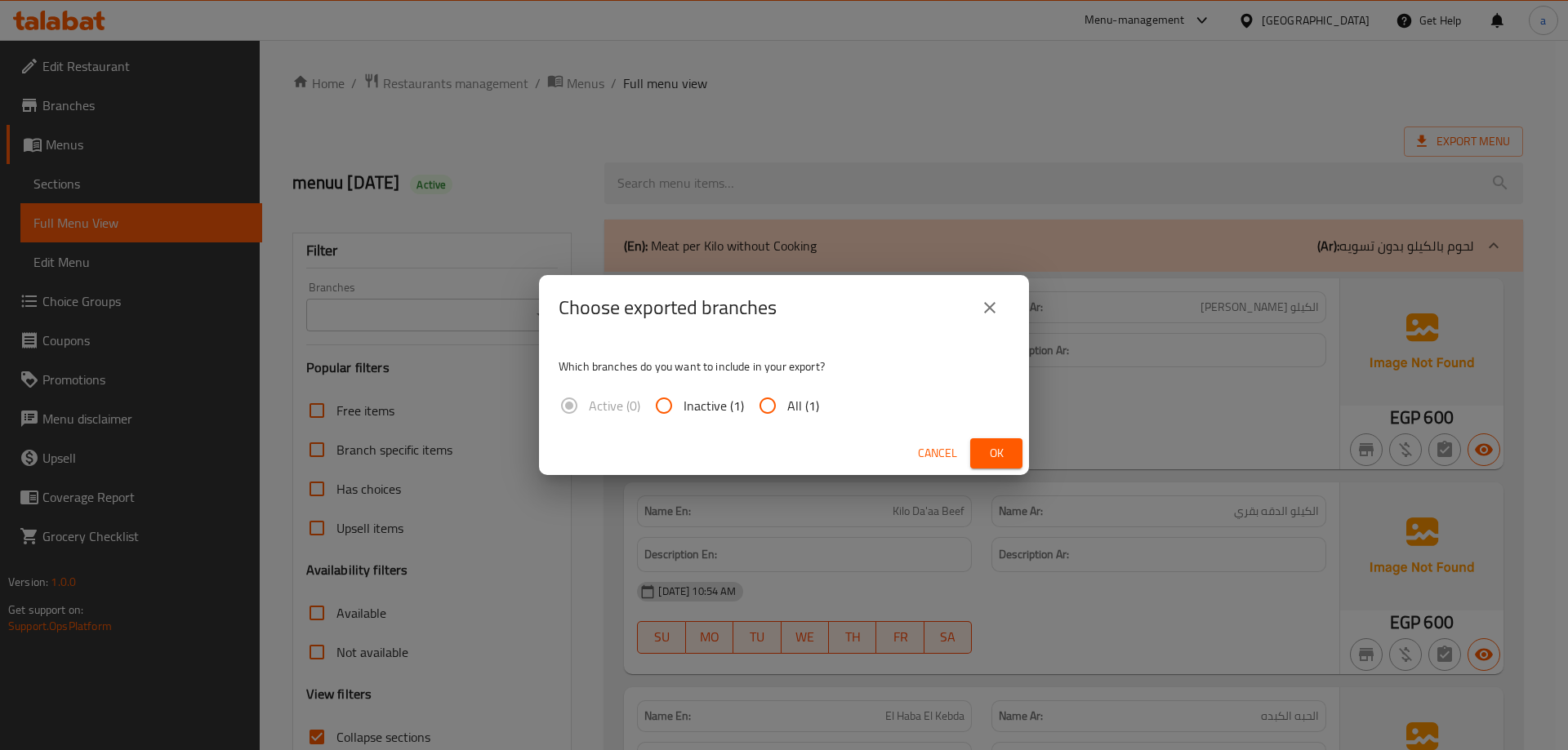
click at [788, 407] on span "All (1)" at bounding box center [803, 406] width 32 height 19
click at [787, 407] on input "All (1)" at bounding box center [767, 406] width 39 height 39
radio input "true"
click at [1000, 447] on span "Ok" at bounding box center [996, 453] width 26 height 20
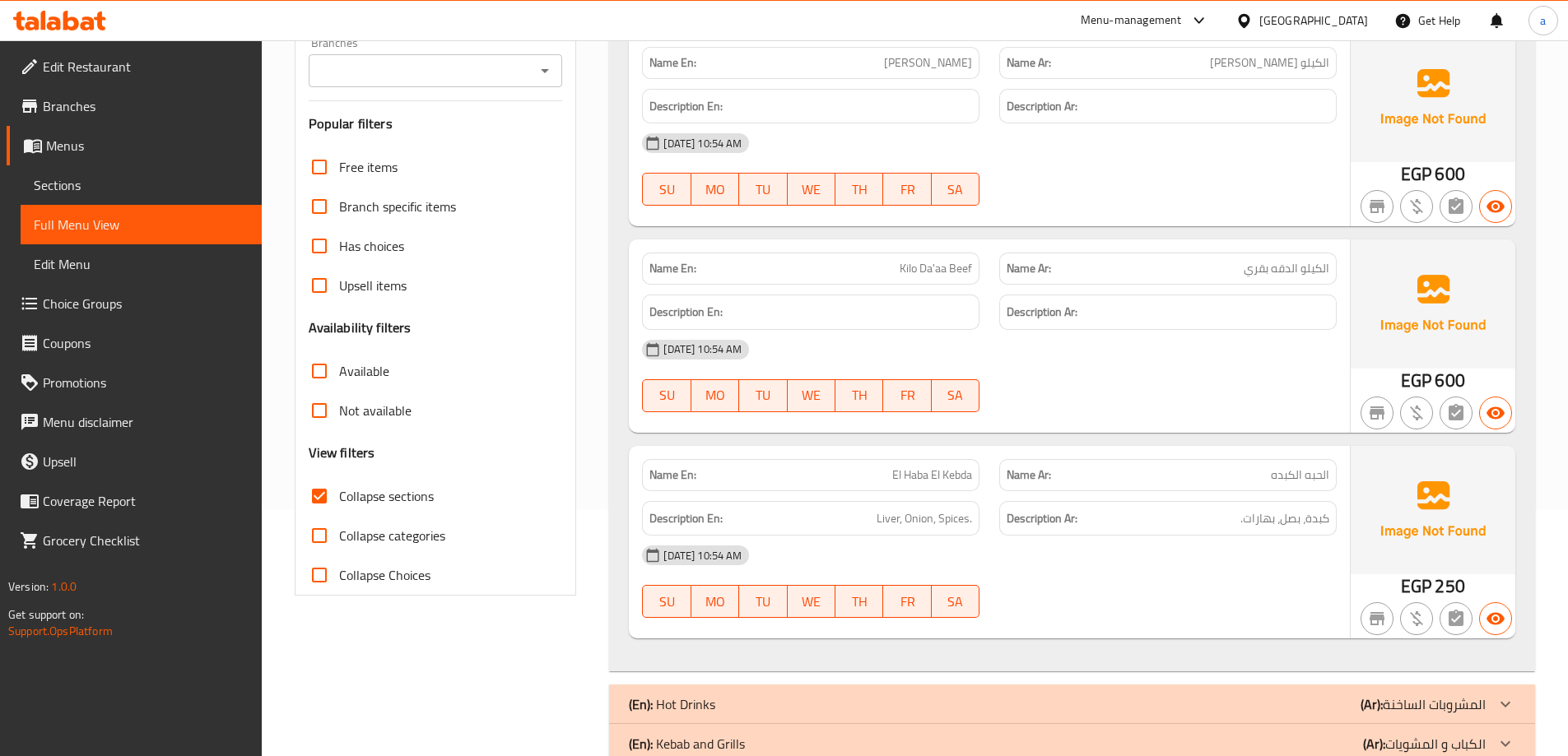
scroll to position [82, 0]
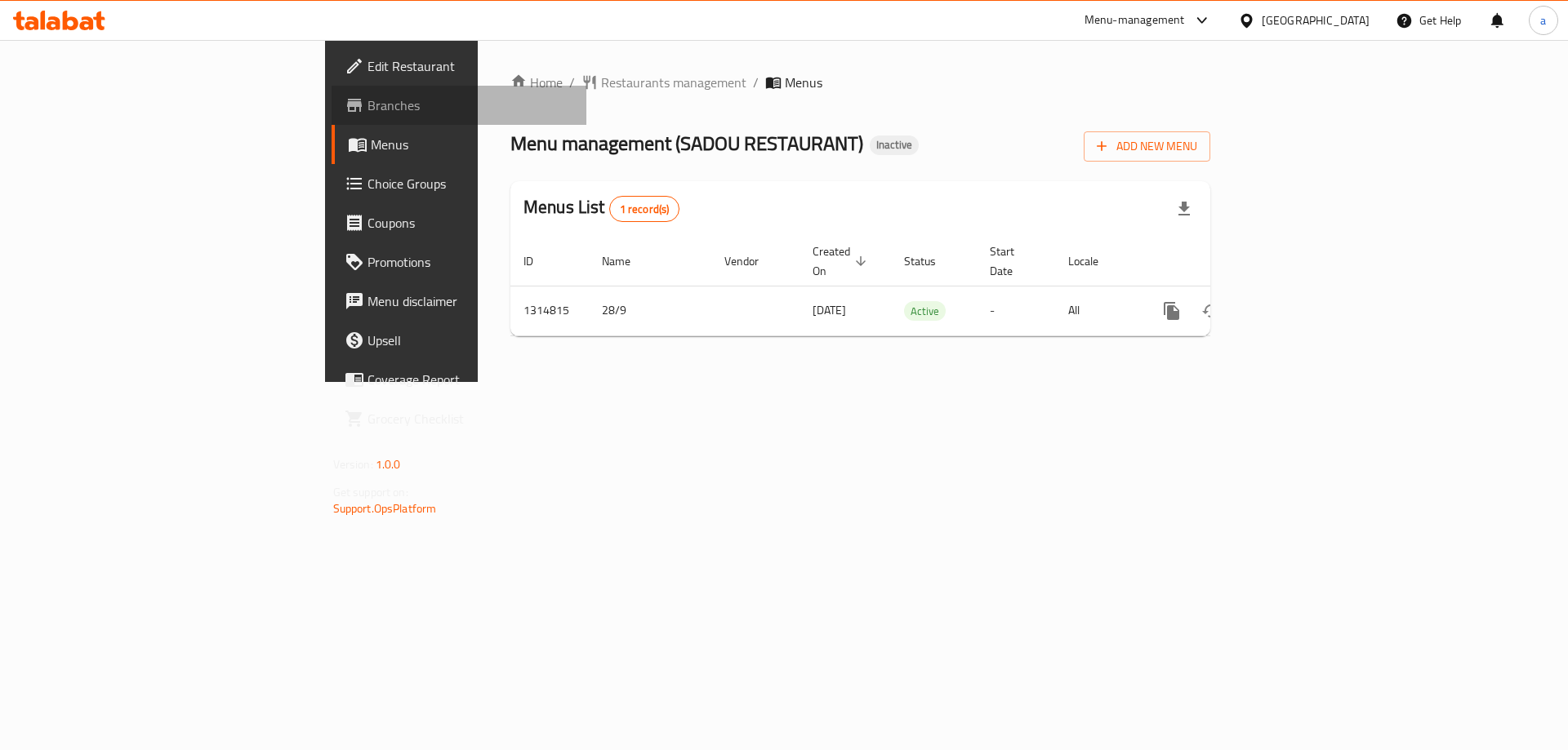
click at [367, 110] on span "Branches" at bounding box center [470, 105] width 206 height 19
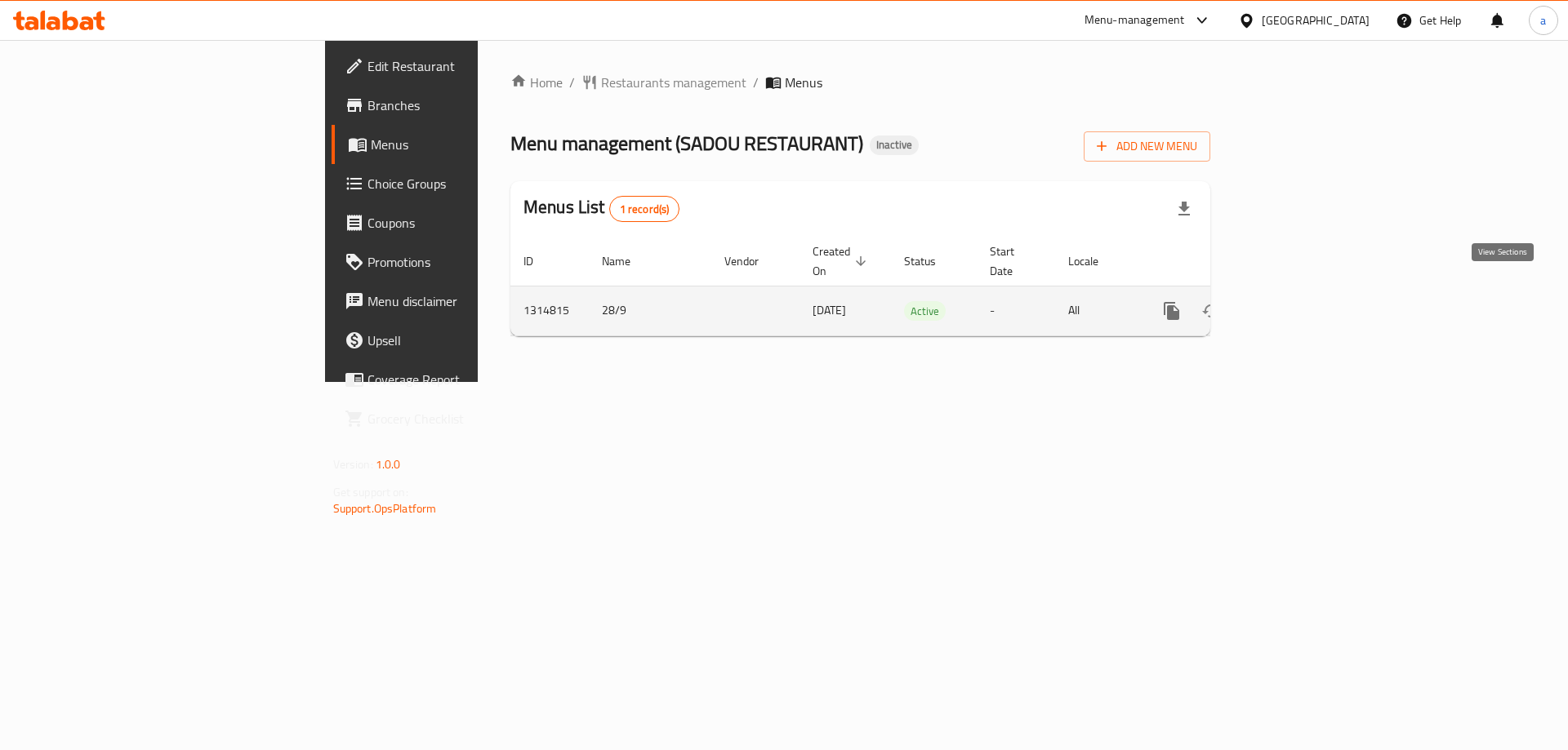
click at [1309, 296] on link "enhanced table" at bounding box center [1289, 311] width 39 height 39
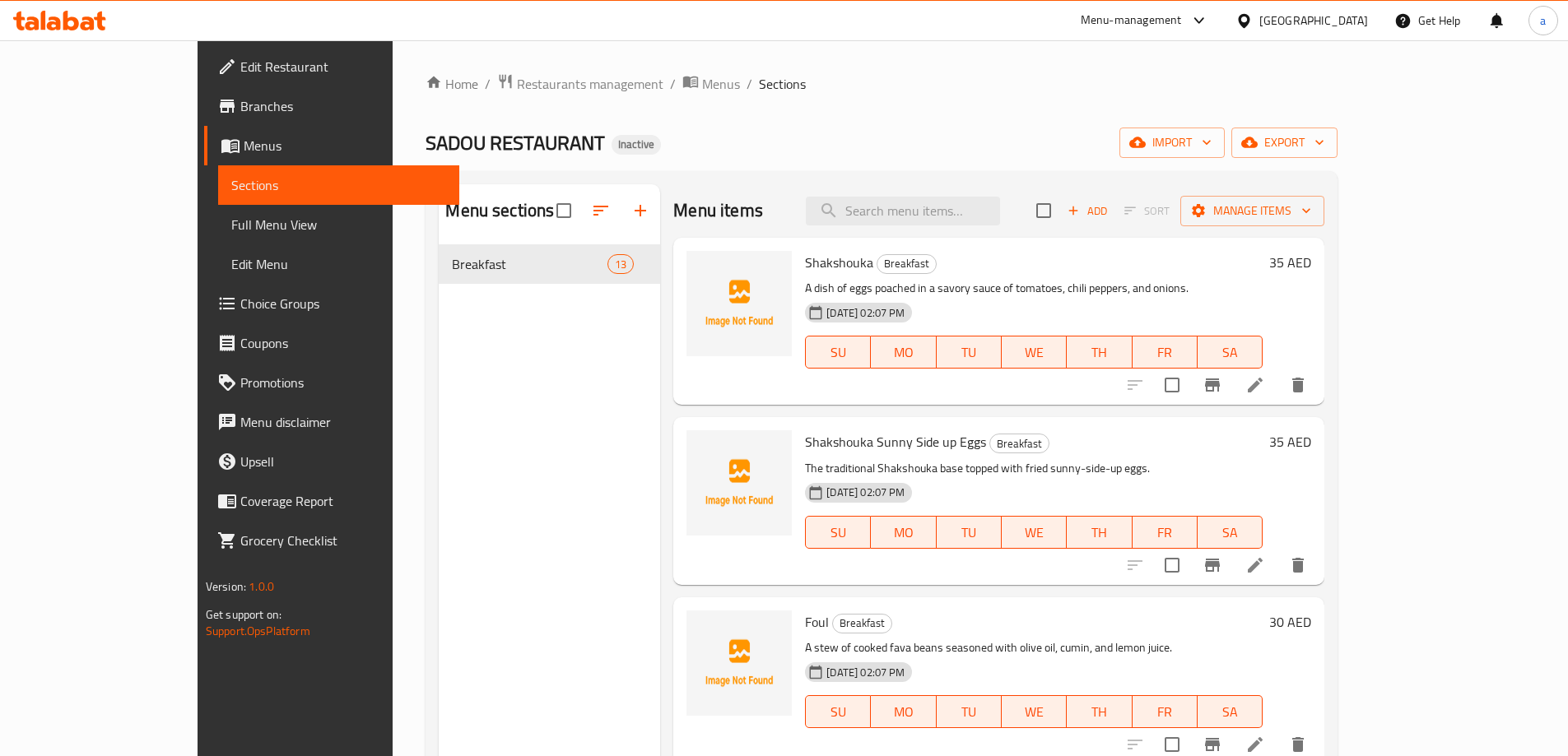
click at [542, 460] on div "Menu sections Breakfast 13" at bounding box center [549, 562] width 221 height 756
click at [564, 339] on div "Menu sections Breakfast 13" at bounding box center [549, 562] width 221 height 756
click at [1211, 145] on span "import" at bounding box center [1173, 143] width 79 height 20
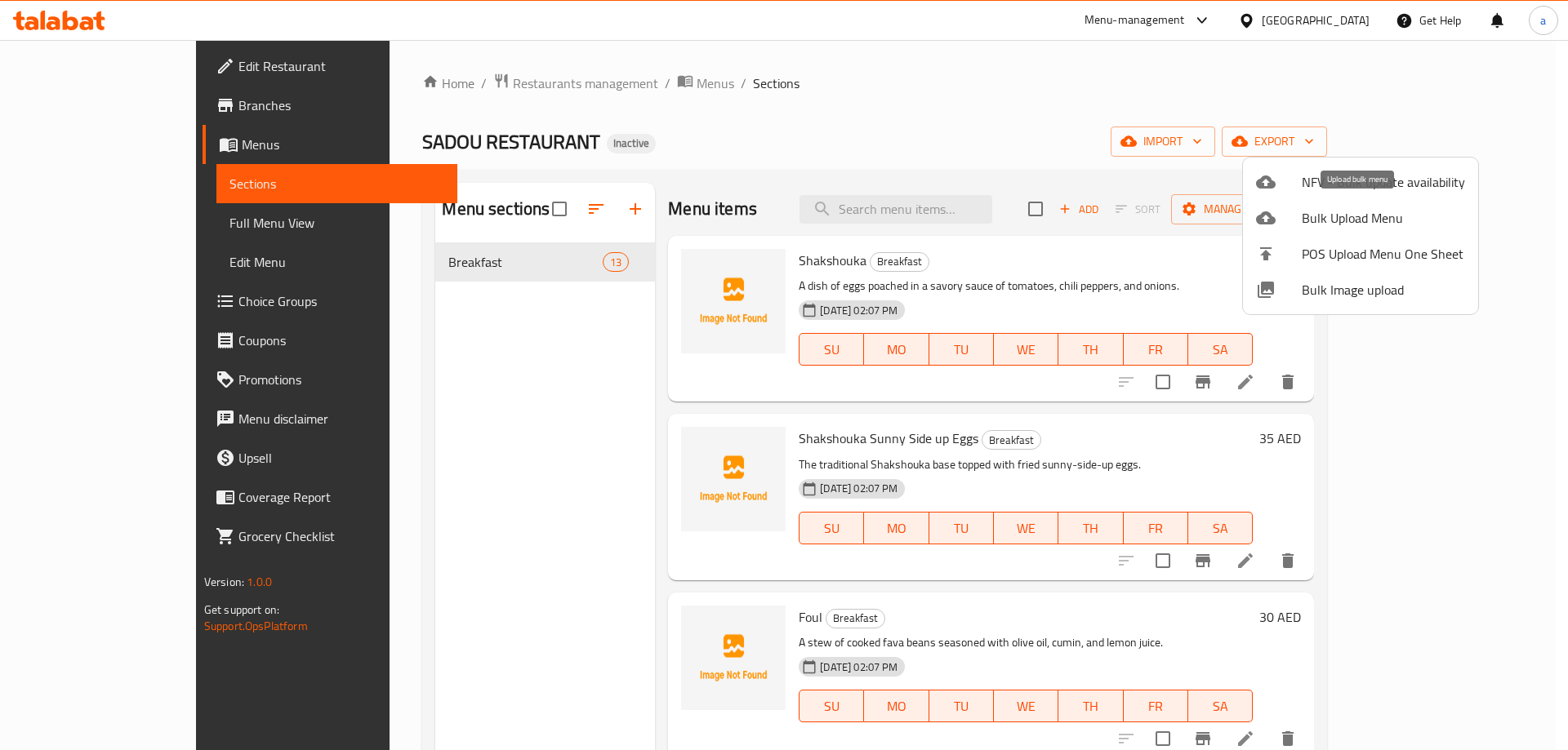
click at [1379, 216] on span "Bulk Upload Menu" at bounding box center [1383, 217] width 163 height 19
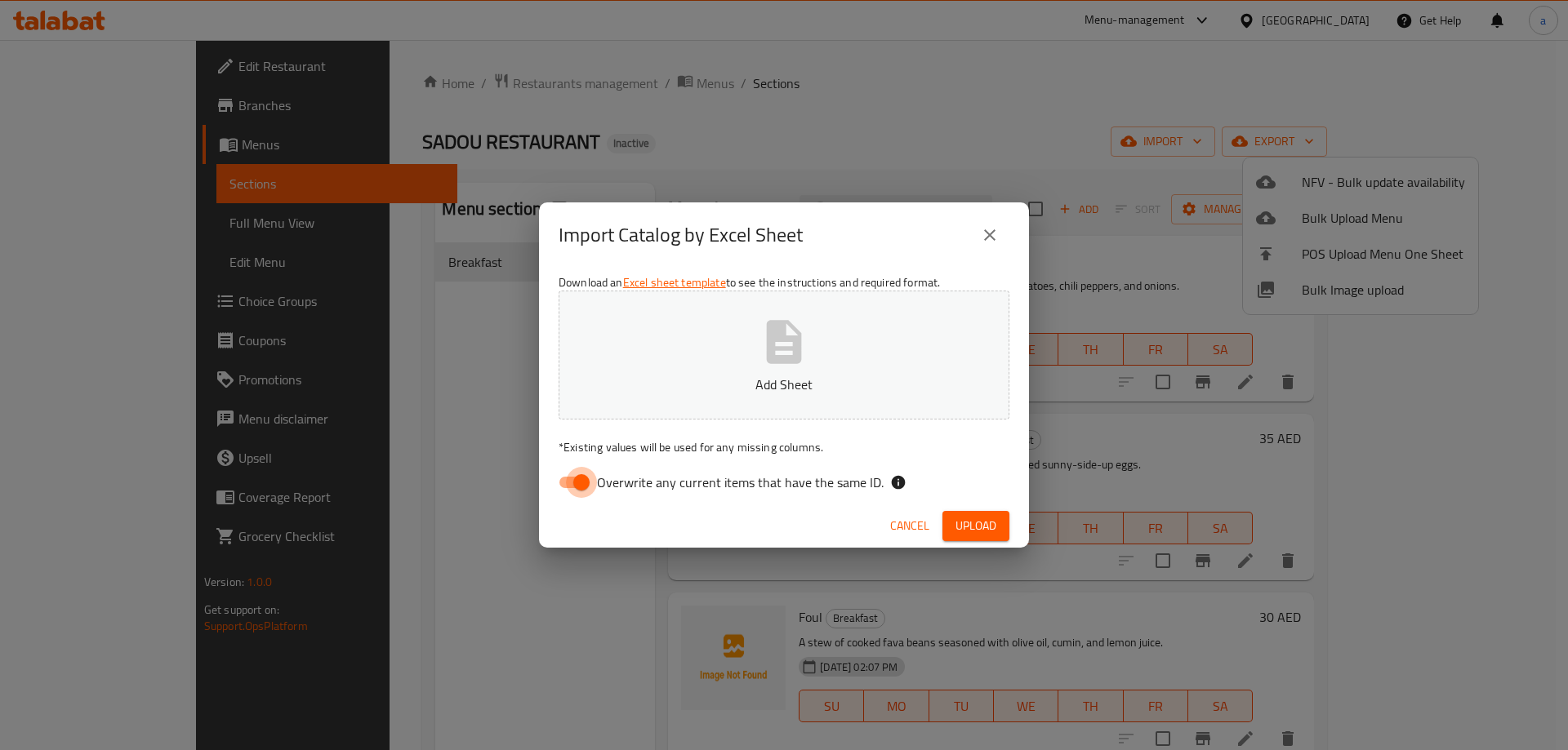
click at [593, 482] on input "Overwrite any current items that have the same ID." at bounding box center [581, 482] width 93 height 31
checkbox input "false"
click at [1001, 528] on button "Upload" at bounding box center [975, 526] width 67 height 30
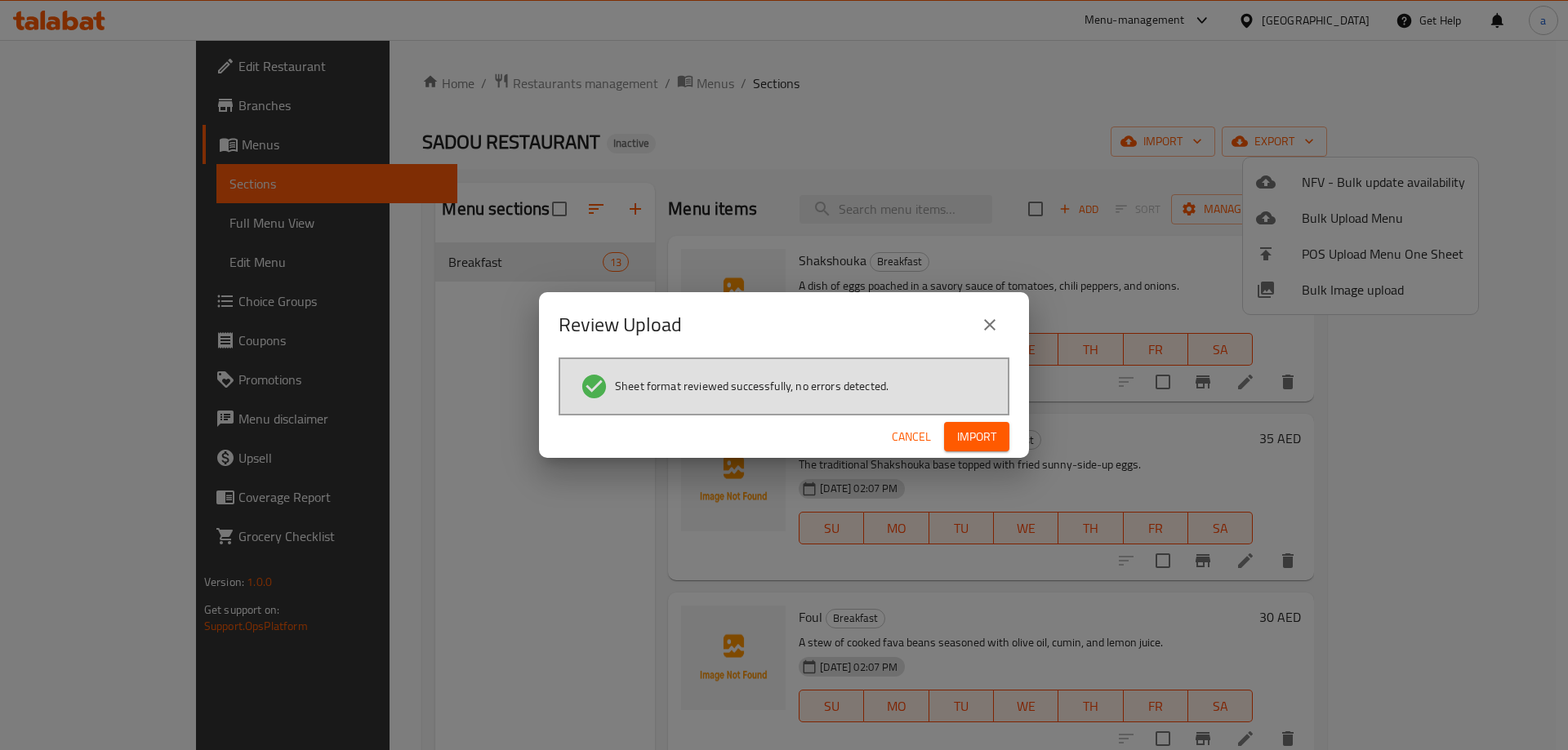
click at [984, 435] on span "Import" at bounding box center [976, 437] width 39 height 20
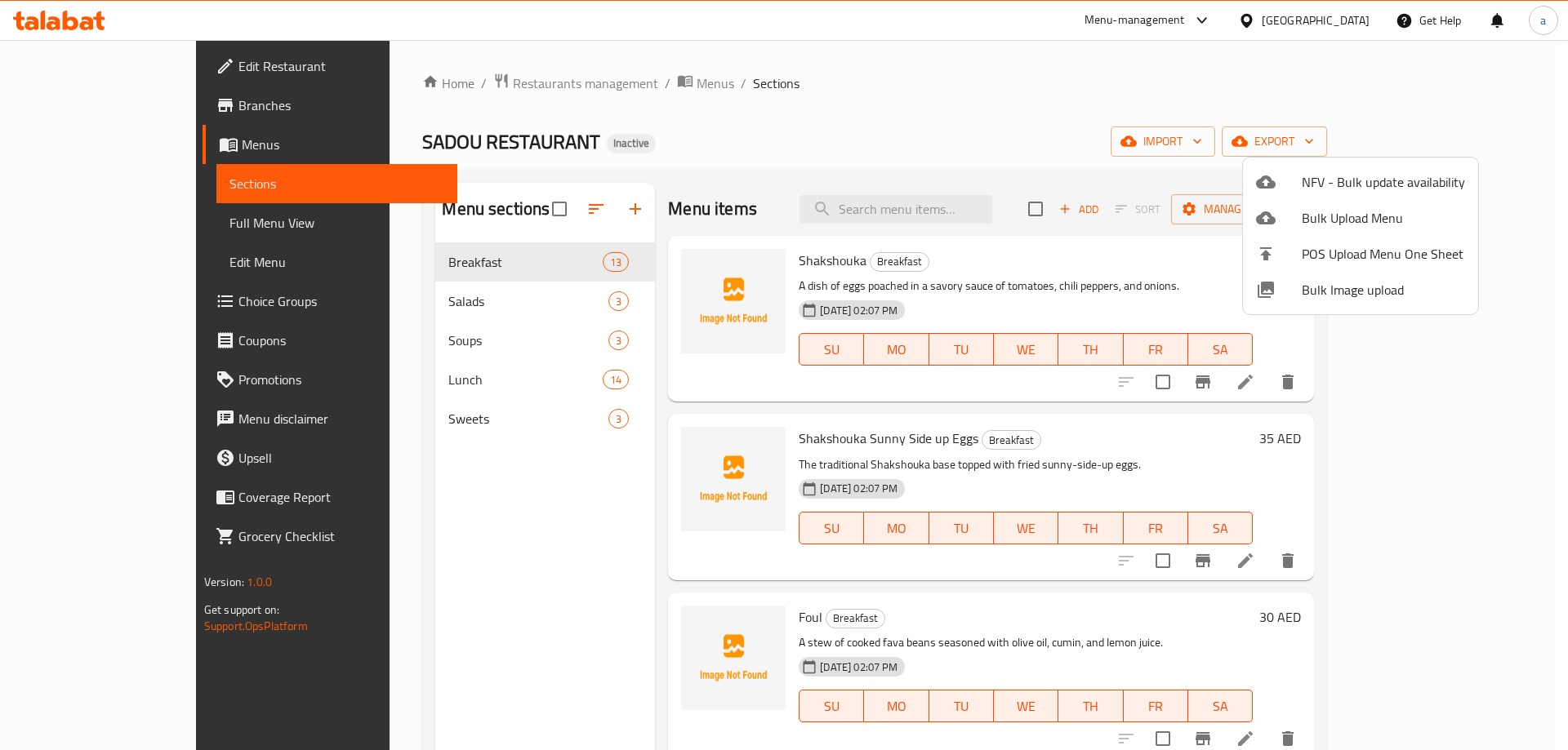
click at [453, 525] on div at bounding box center [784, 375] width 1568 height 750
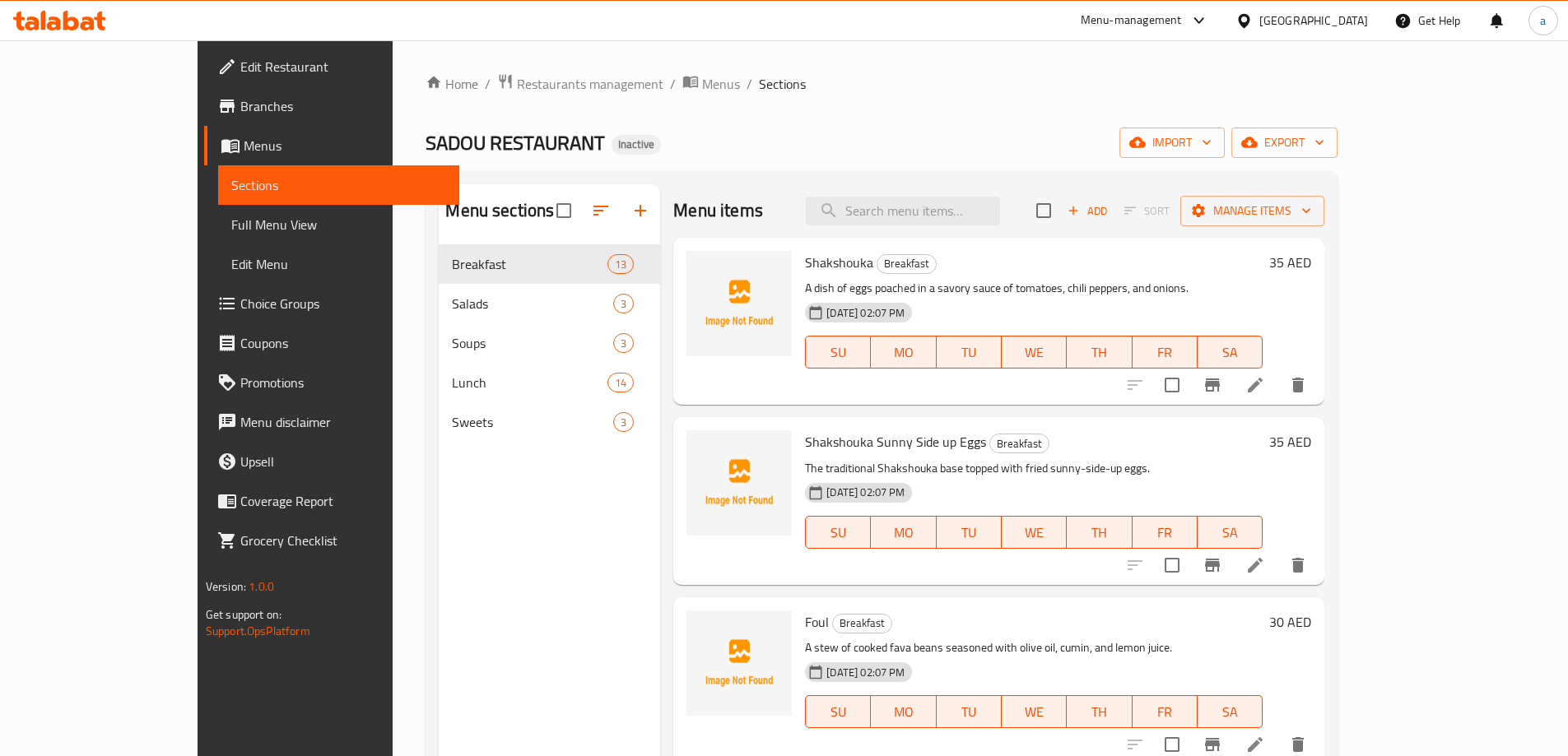
click at [660, 521] on div "Menu items Add Sort Manage items Shakshouka Breakfast A dish of eggs poached in…" at bounding box center [992, 562] width 664 height 756
click at [604, 534] on div "Menu sections Breakfast 13 Salads 3 Soups 3 Lunch 14 Sweets 3" at bounding box center [549, 562] width 221 height 756
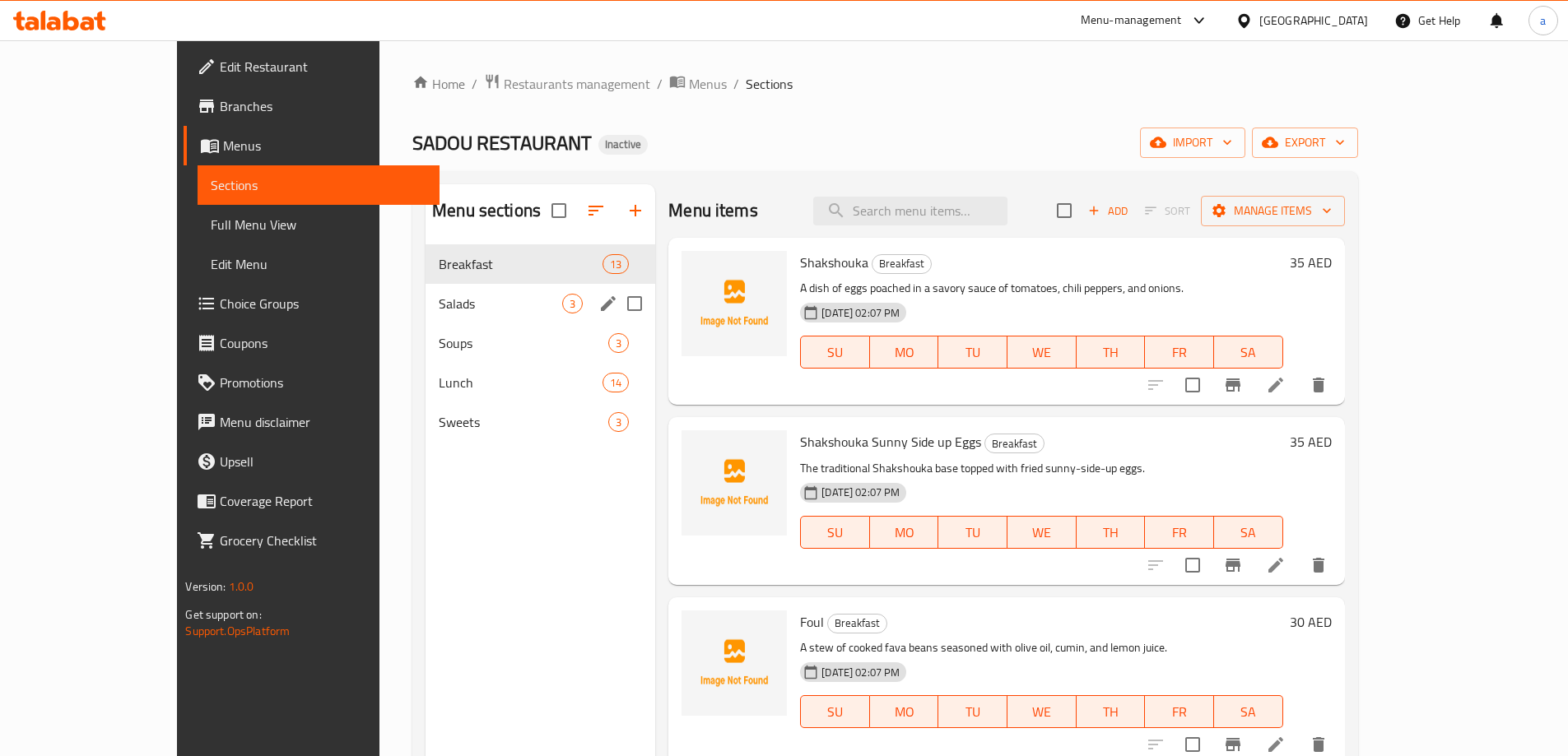
click at [433, 317] on div "Salads 3" at bounding box center [541, 303] width 230 height 40
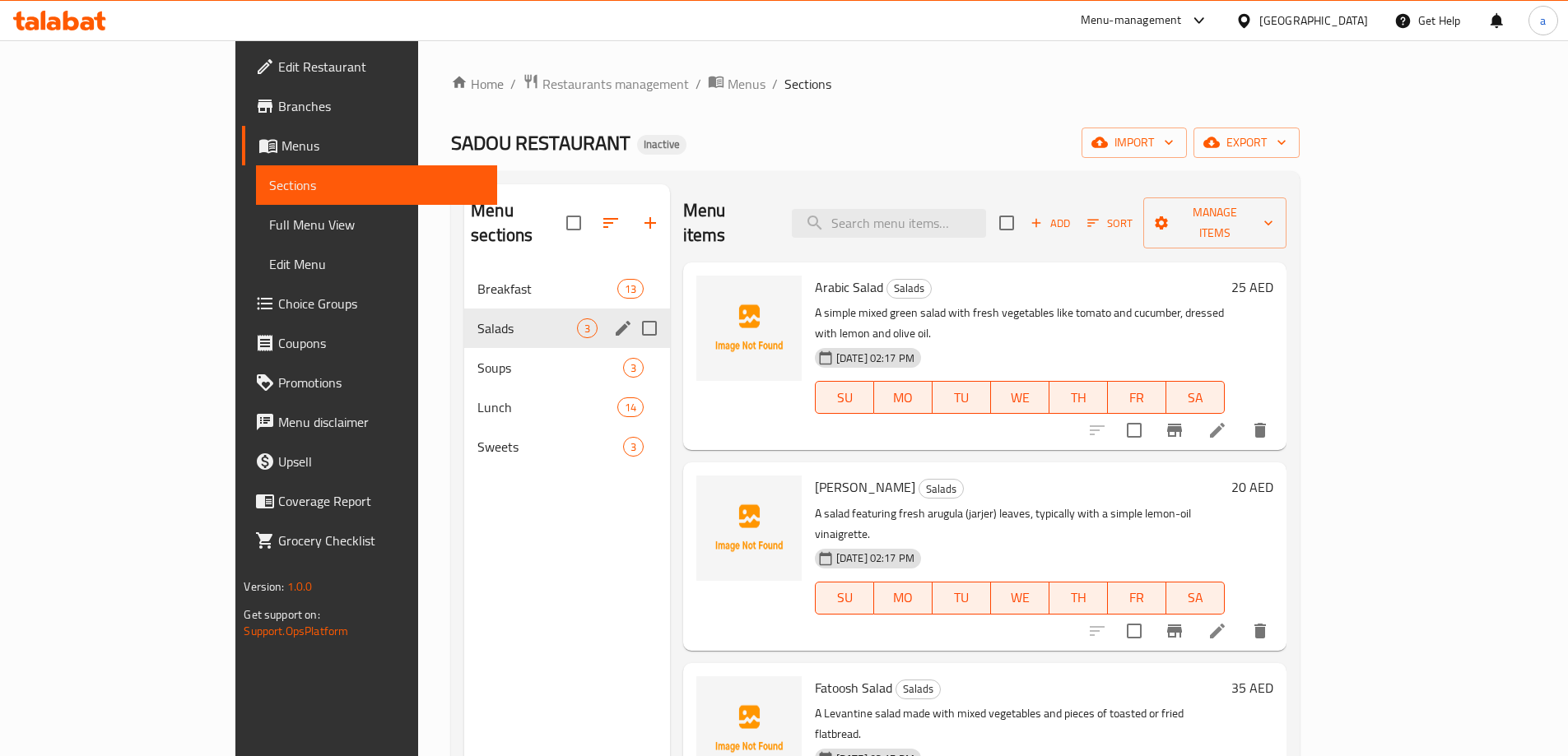
click at [465, 317] on div "Salads 3" at bounding box center [568, 328] width 206 height 40
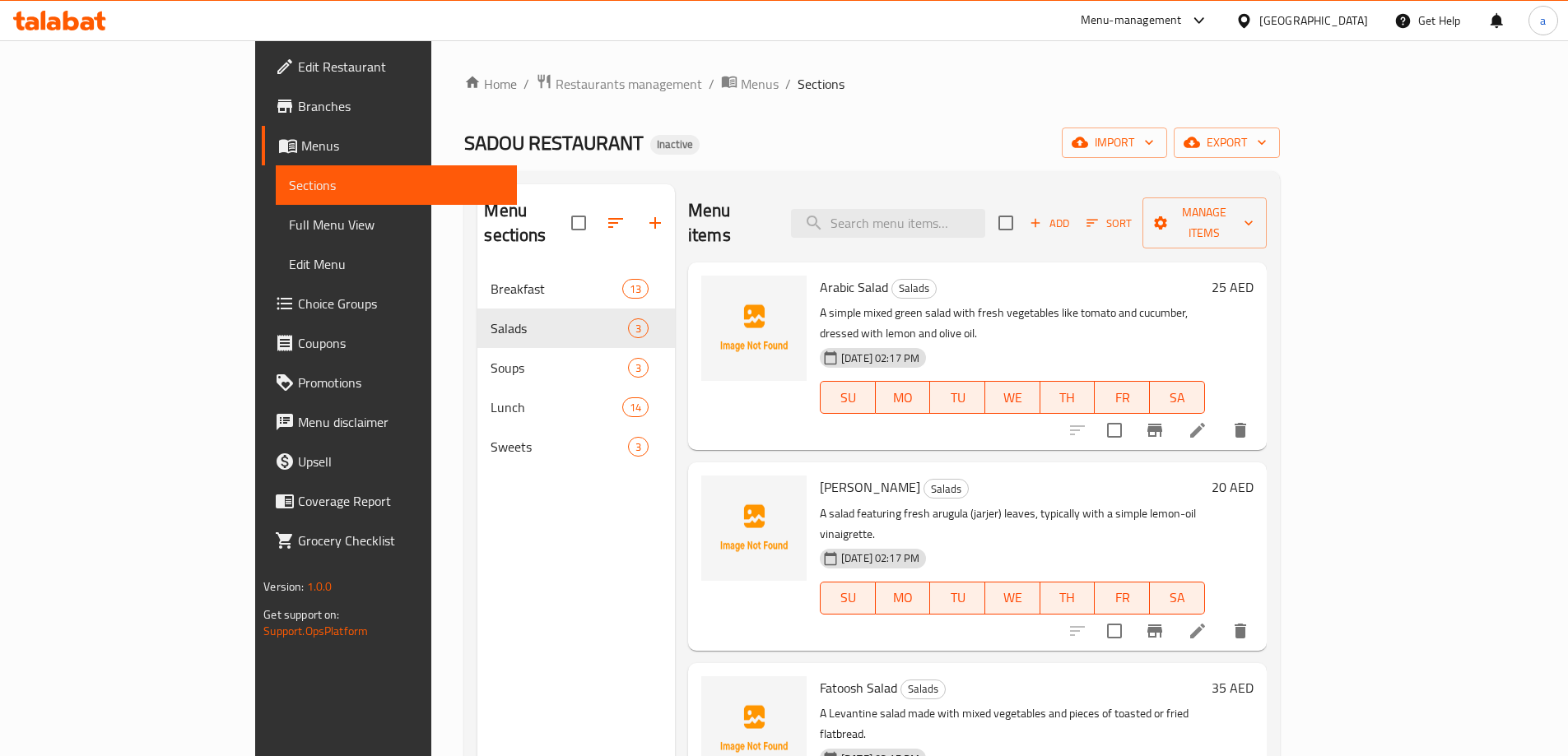
click at [881, 74] on ol "Home / Restaurants management / Menus / Sections" at bounding box center [872, 84] width 815 height 21
